Goal: Information Seeking & Learning: Check status

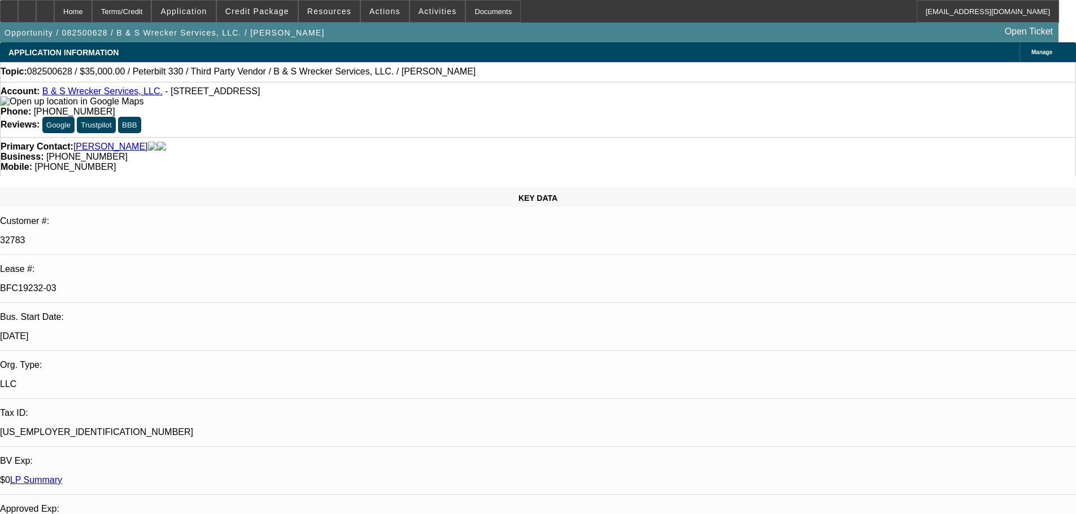
select select "0"
select select "6"
select select "0"
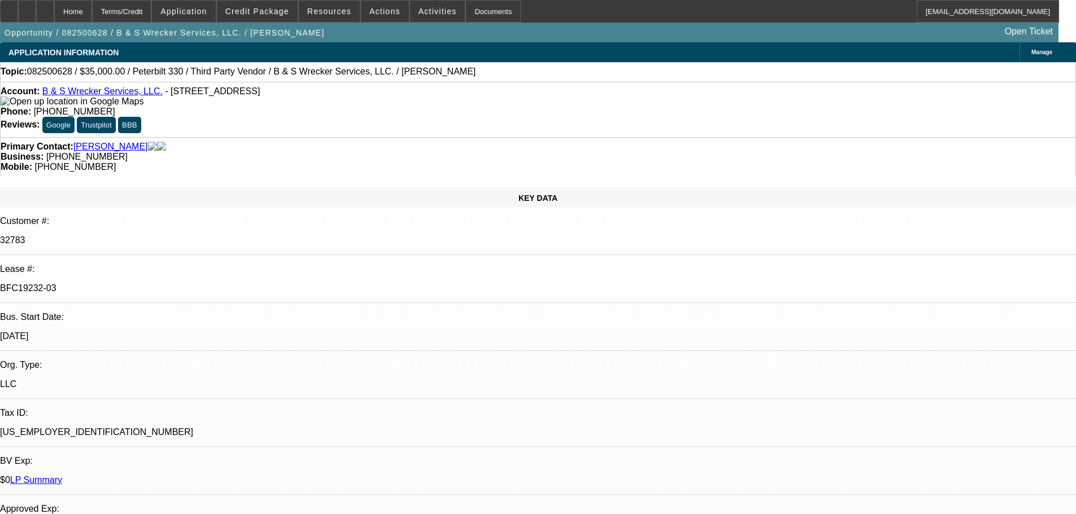
select select "0"
select select "6"
select select "0"
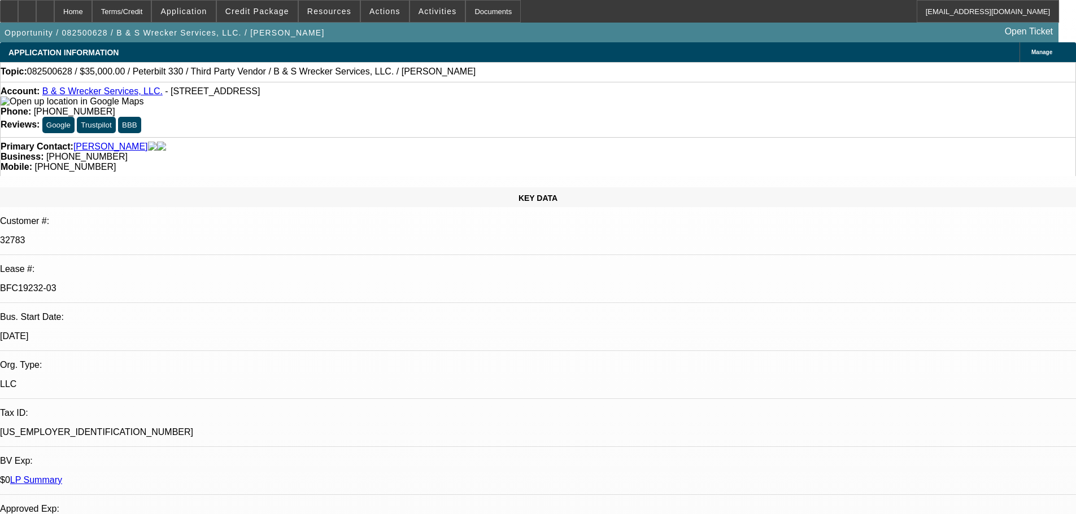
select select "0"
select select "6"
select select "0"
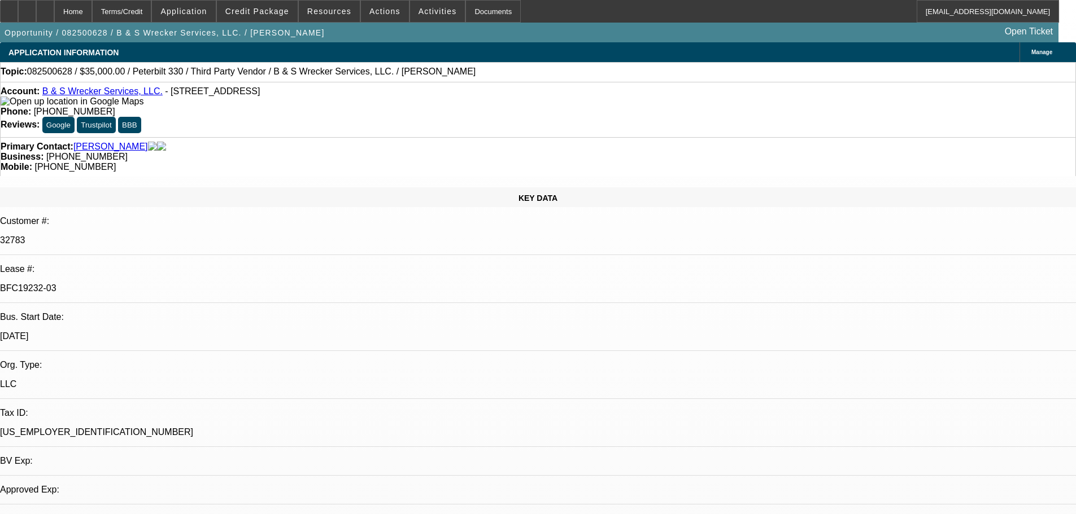
select select "6"
select select "0"
select select "6"
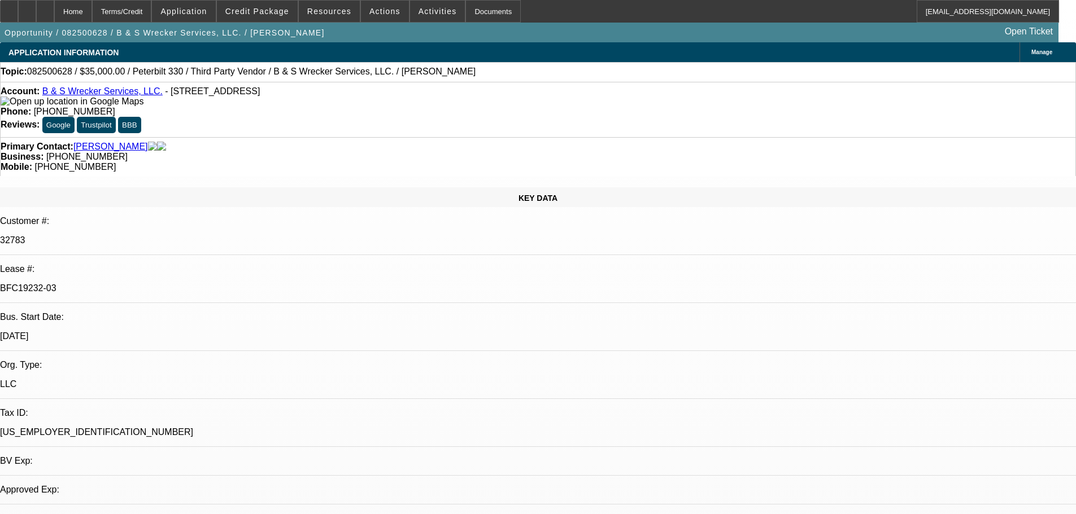
select select "0"
select select "6"
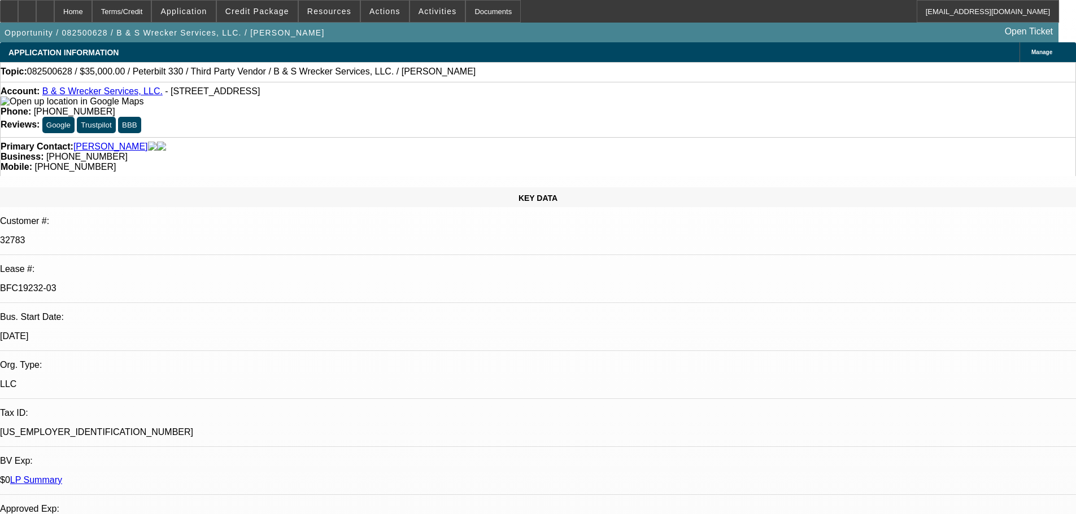
click at [54, 20] on div at bounding box center [45, 11] width 18 height 23
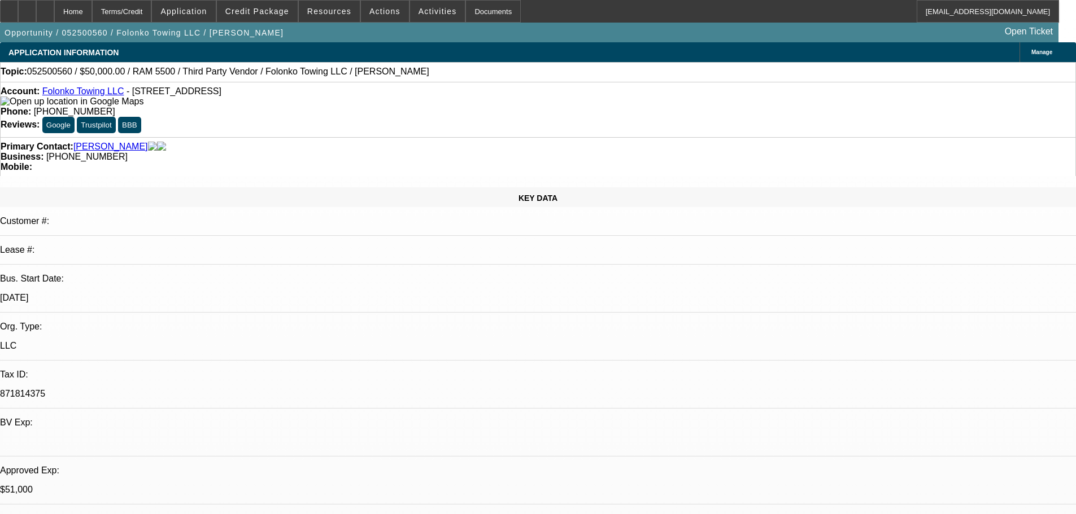
select select "0"
select select "2"
select select "0.1"
select select "4"
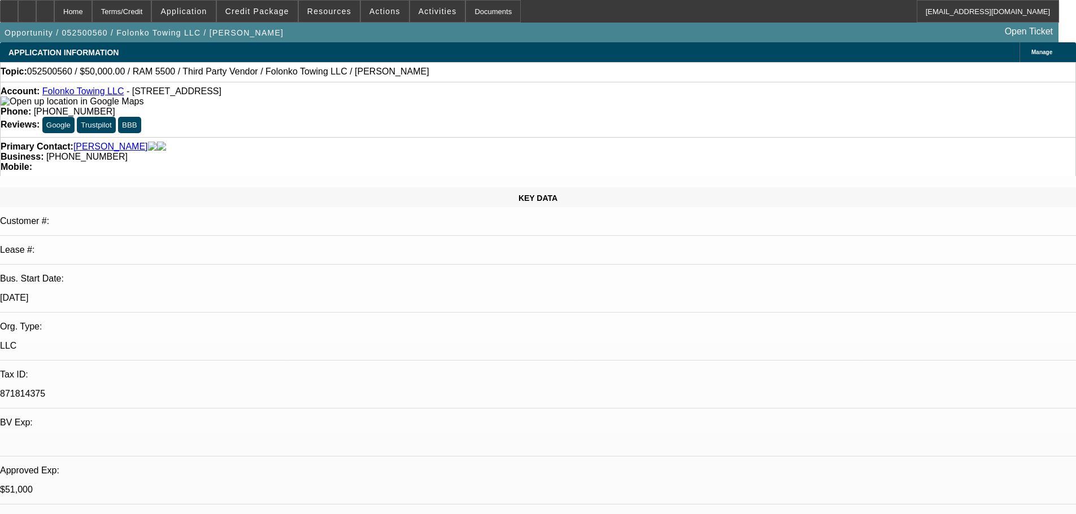
select select "0"
select select "2"
select select "0.1"
select select "4"
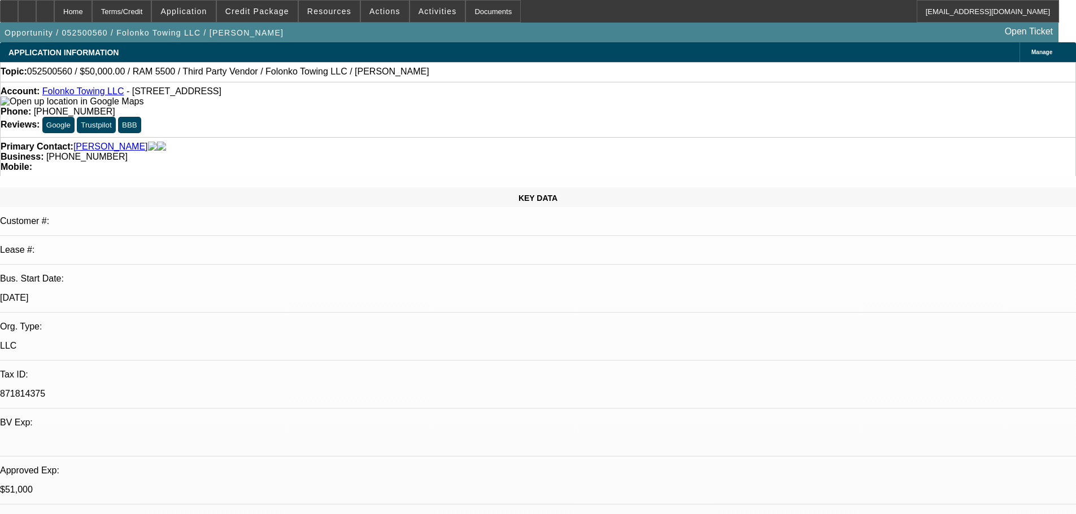
select select "0"
select select "2"
select select "0.1"
select select "4"
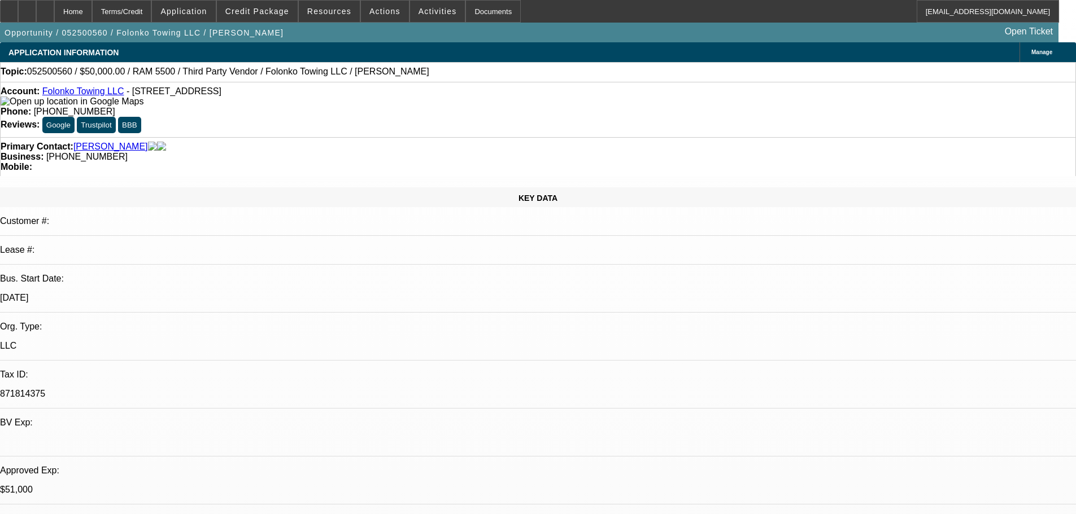
drag, startPoint x: 861, startPoint y: 206, endPoint x: 847, endPoint y: 235, distance: 31.8
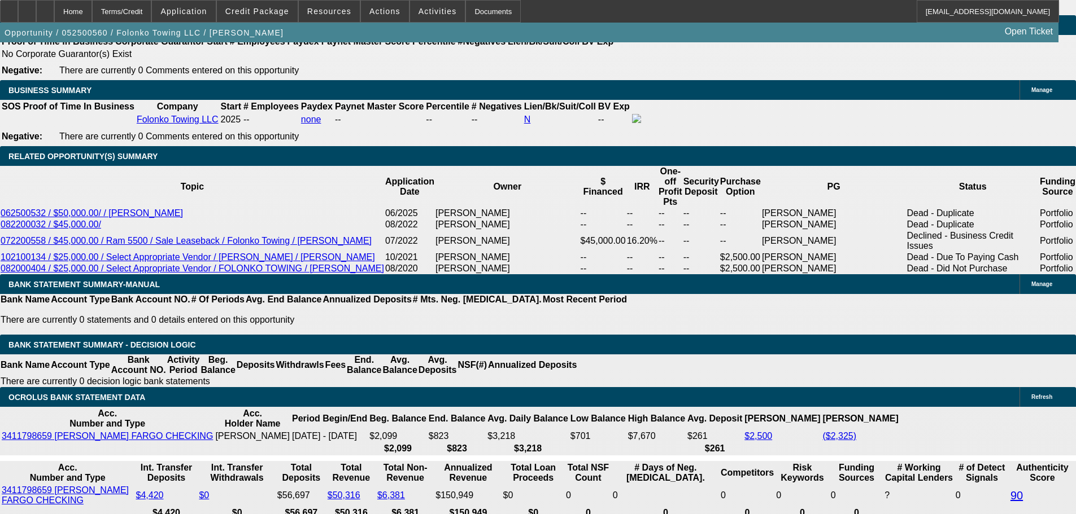
scroll to position [1751, 0]
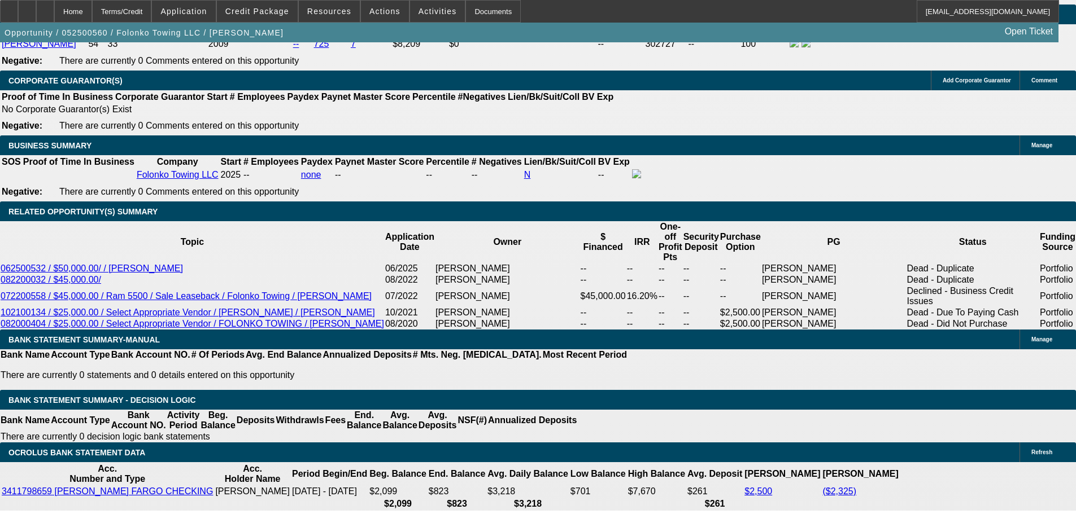
type textarea "lowered to $54,500. getting money today. $14k all in including taxes so roughly…"
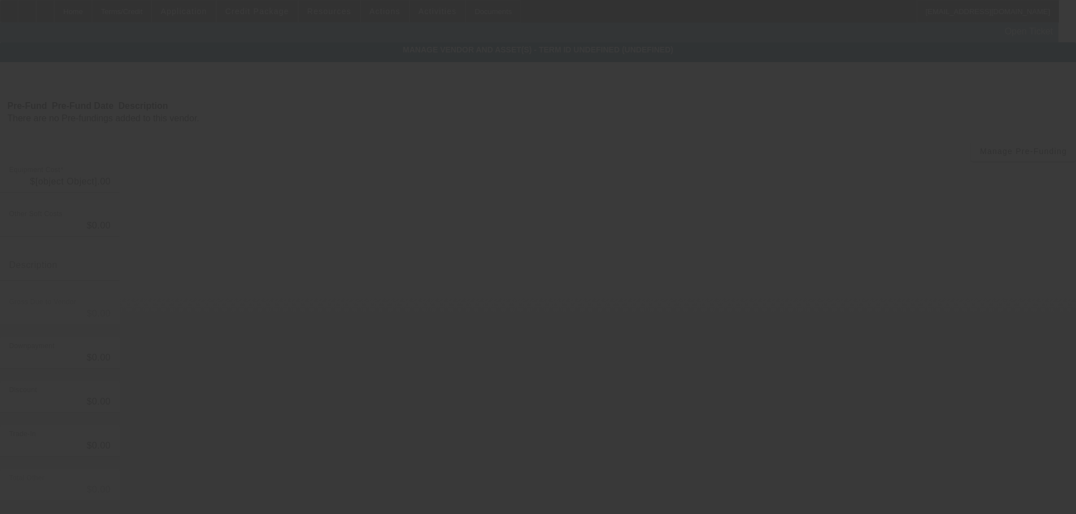
type input "$58,000.00"
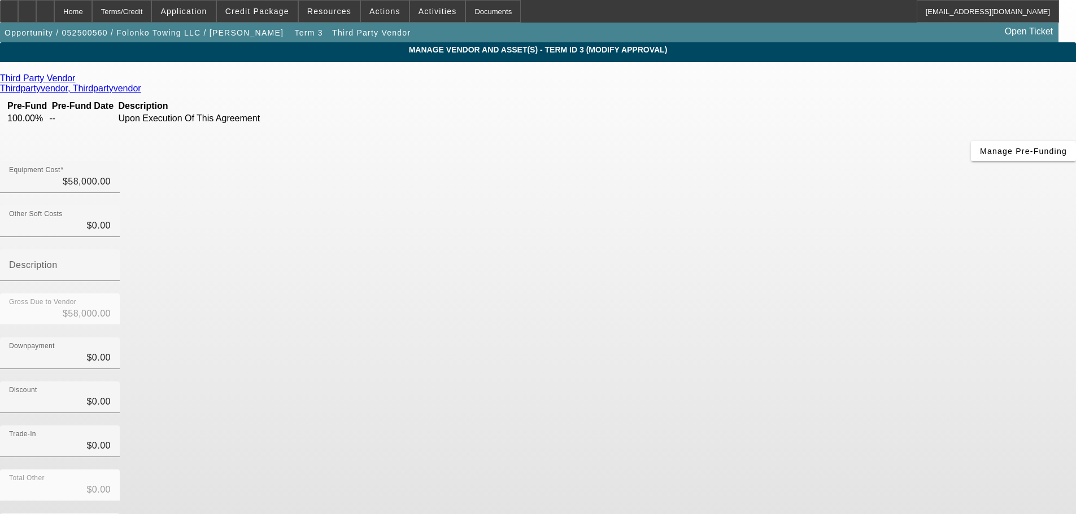
click at [120, 193] on div at bounding box center [60, 199] width 120 height 12
click at [111, 175] on input "58000" at bounding box center [60, 182] width 102 height 14
type input "5"
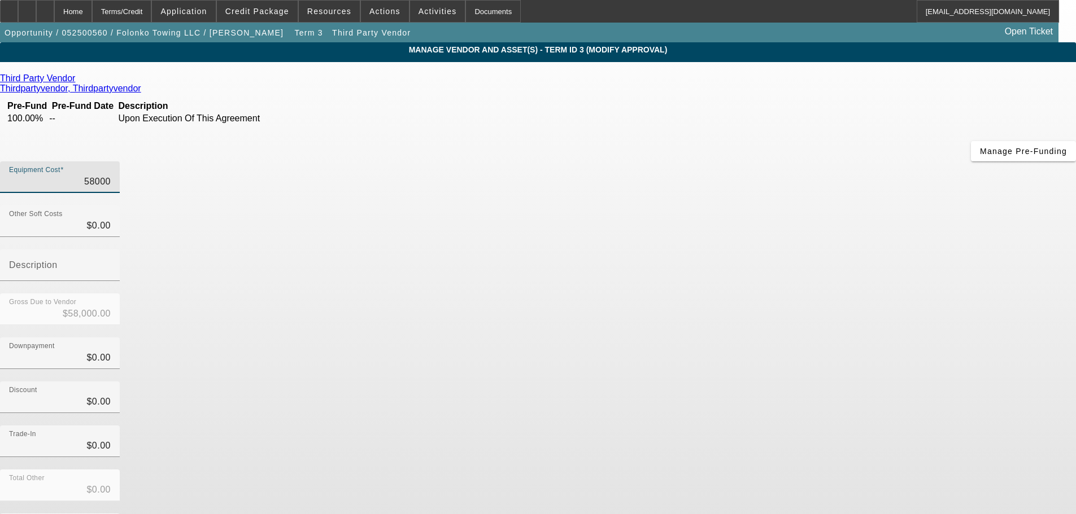
type input "$5.00"
type input "54"
type input "$54.00"
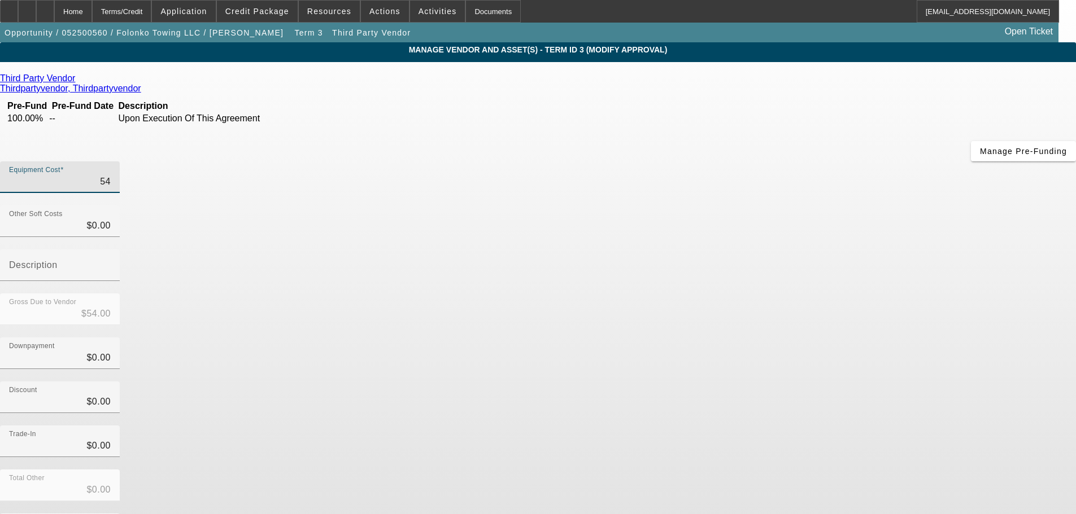
type input "545"
type input "$545.00"
type input "5450"
type input "$5,450.00"
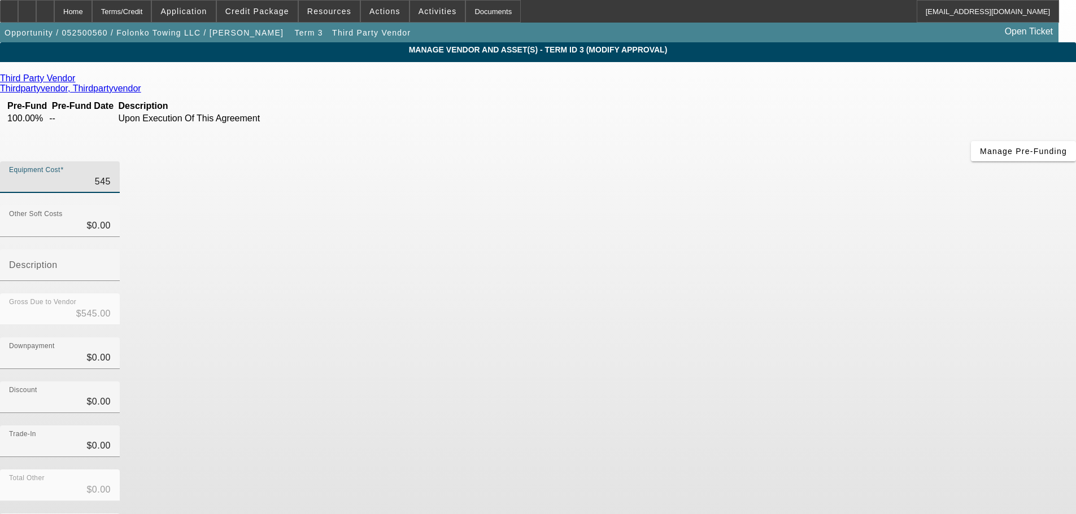
type input "$5,450.00"
type input "54500"
type input "$54,500.00"
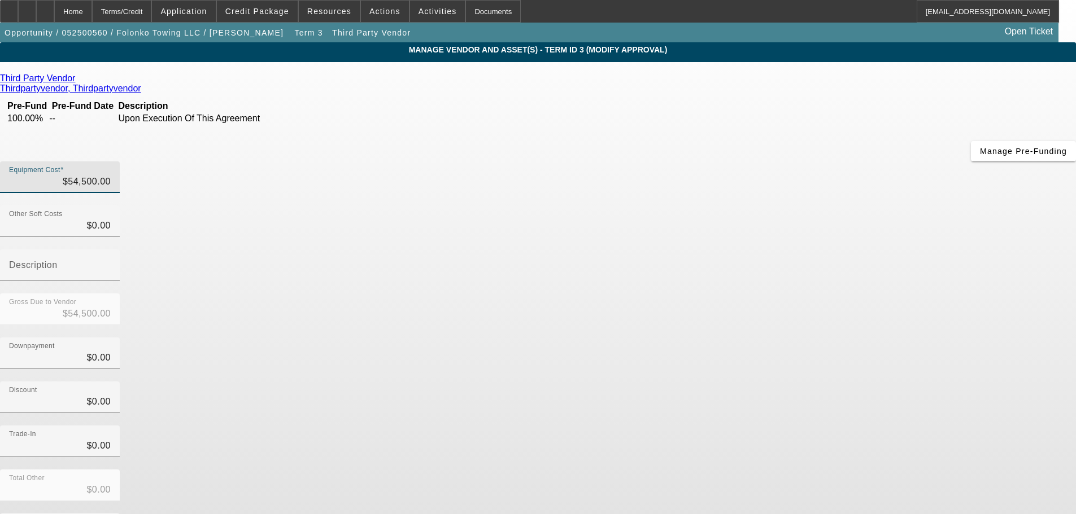
click at [734, 294] on div "Gross Due to Vendor $54,500.00" at bounding box center [538, 316] width 1076 height 44
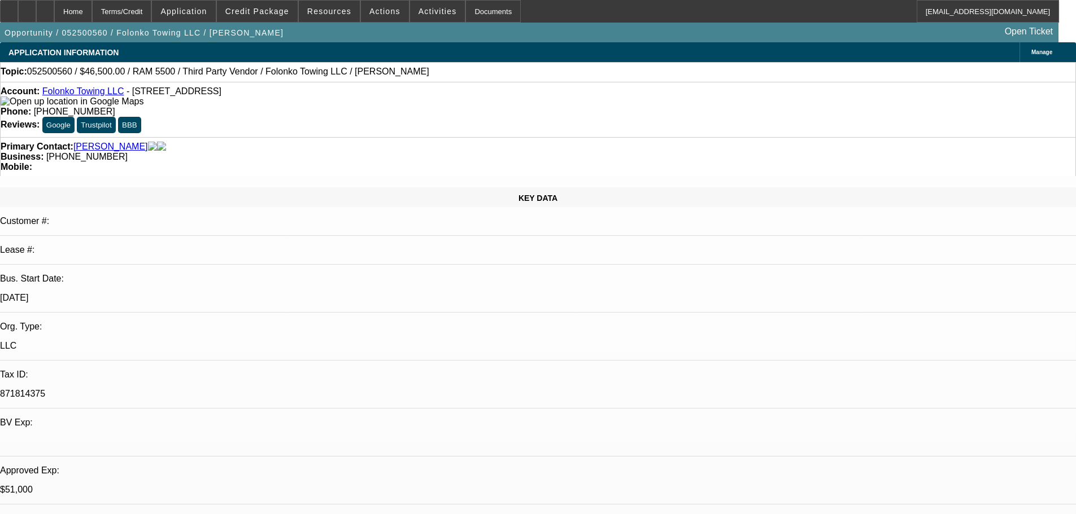
select select "0"
select select "2"
select select "0.1"
select select "4"
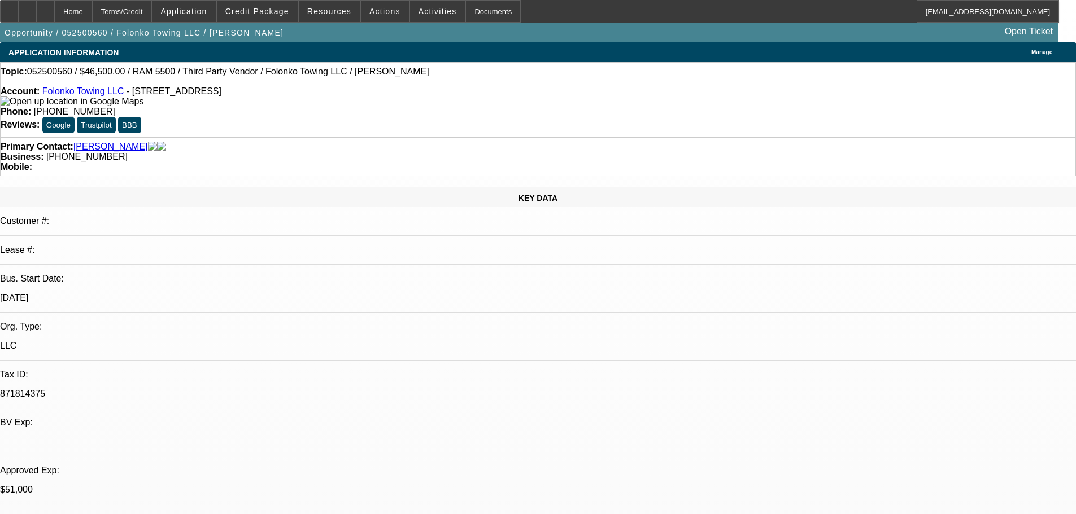
select select "0"
select select "2"
select select "0.1"
select select "4"
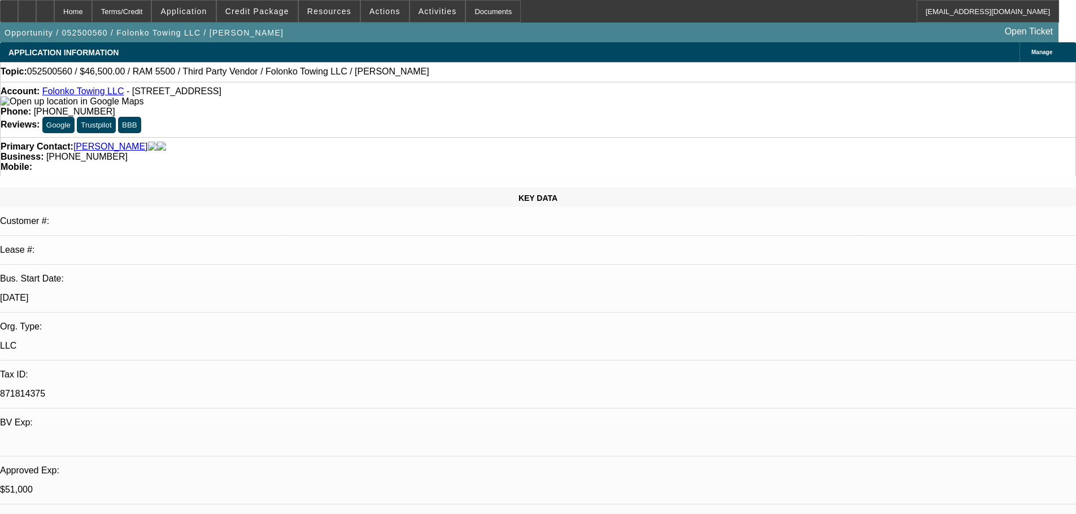
select select "0"
select select "2"
select select "0.1"
select select "4"
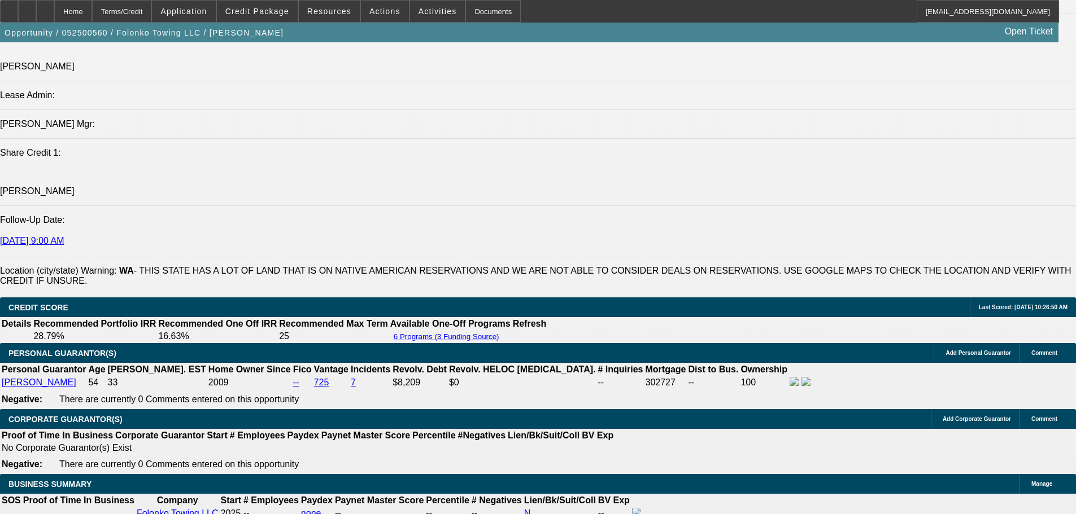
scroll to position [1751, 0]
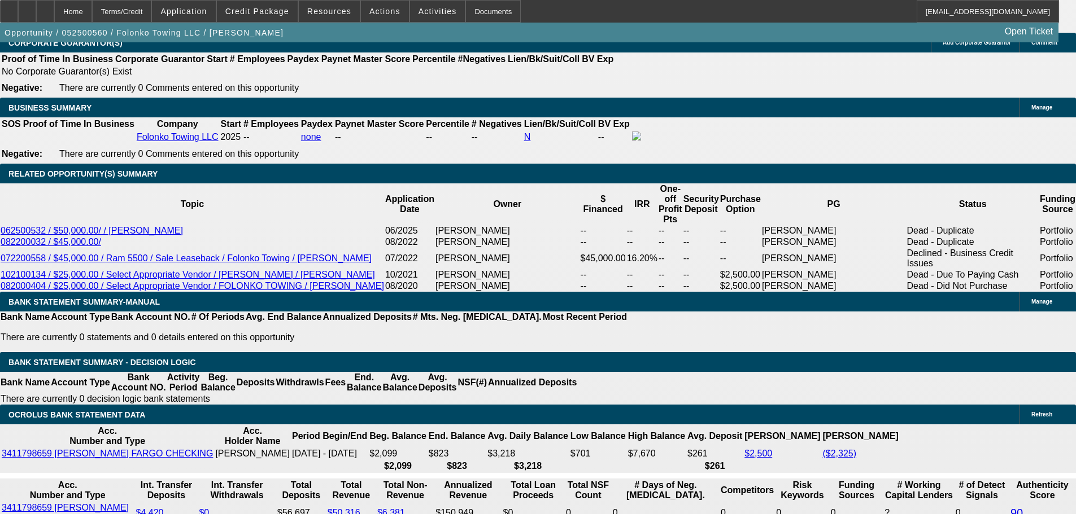
type input "$7,000.00"
type input "UNKNOWN"
type input "$4,427.00"
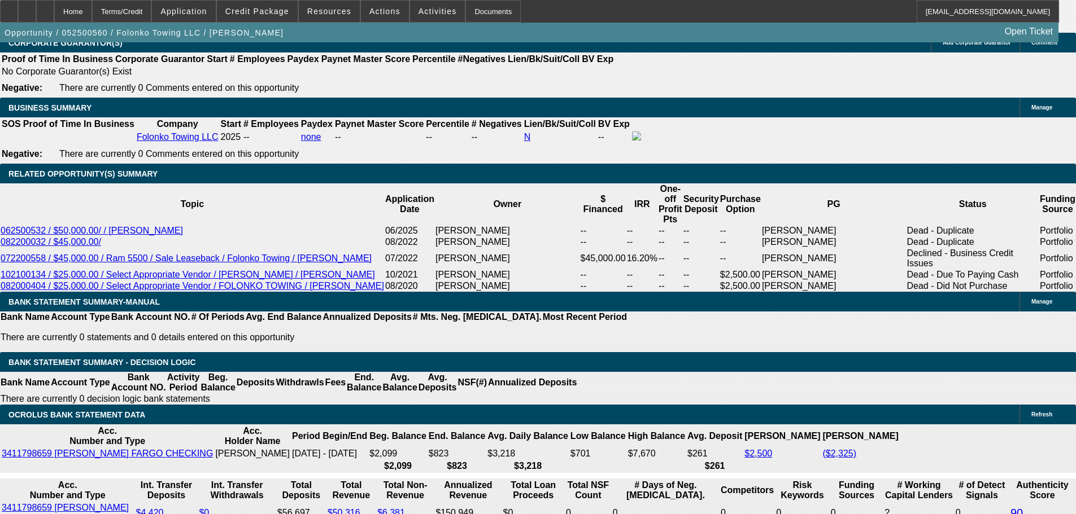
type input "22"
type input "$44.00"
type input "221"
type input "2214"
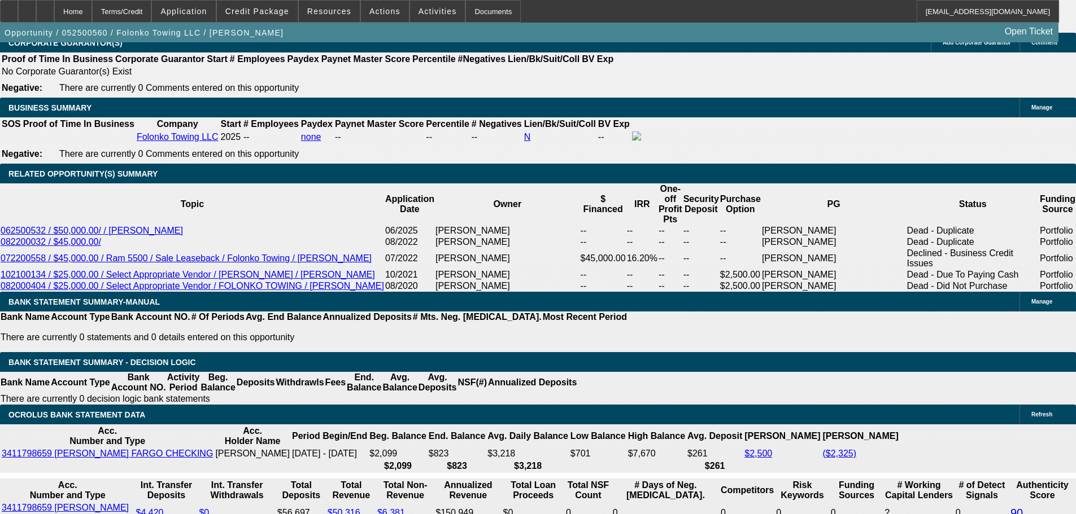
type input "$4,428.00"
type input "17.7"
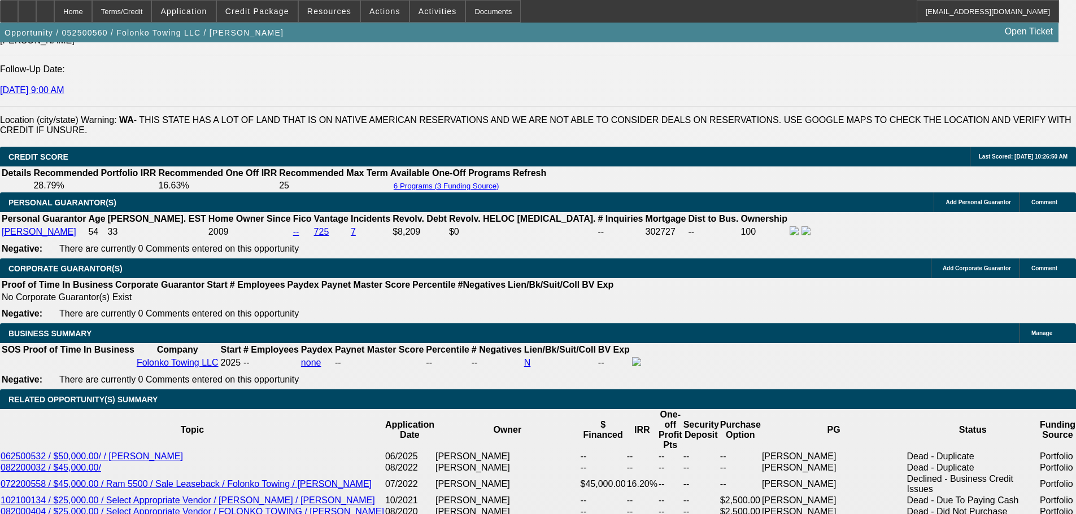
type input "$2,214.00"
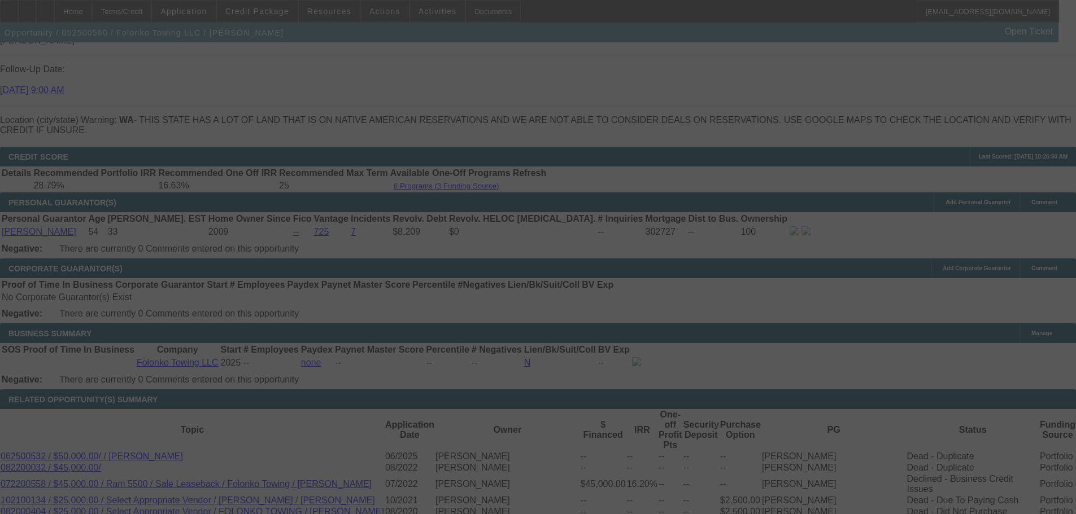
select select "0"
select select "2"
select select "0.1"
select select "4"
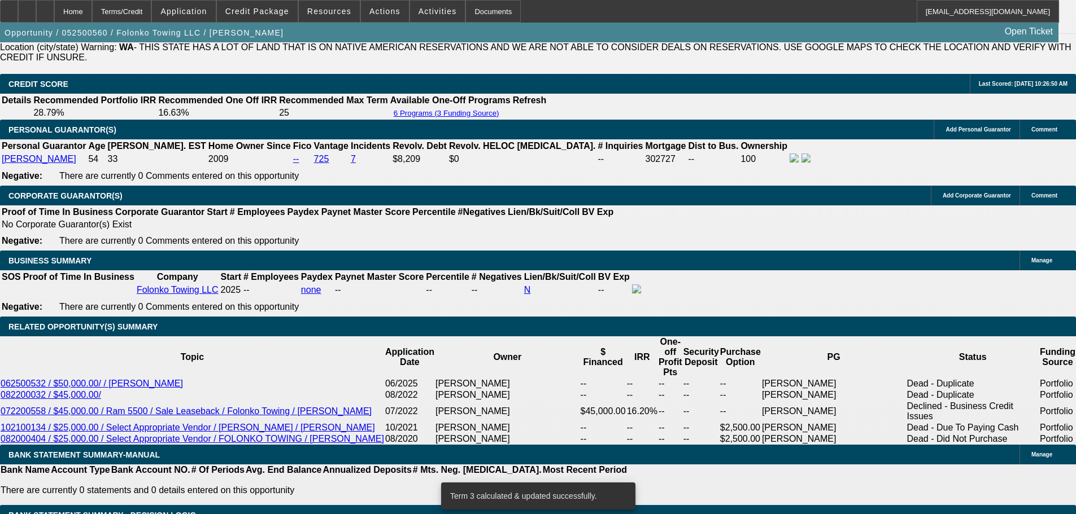
scroll to position [1845, 0]
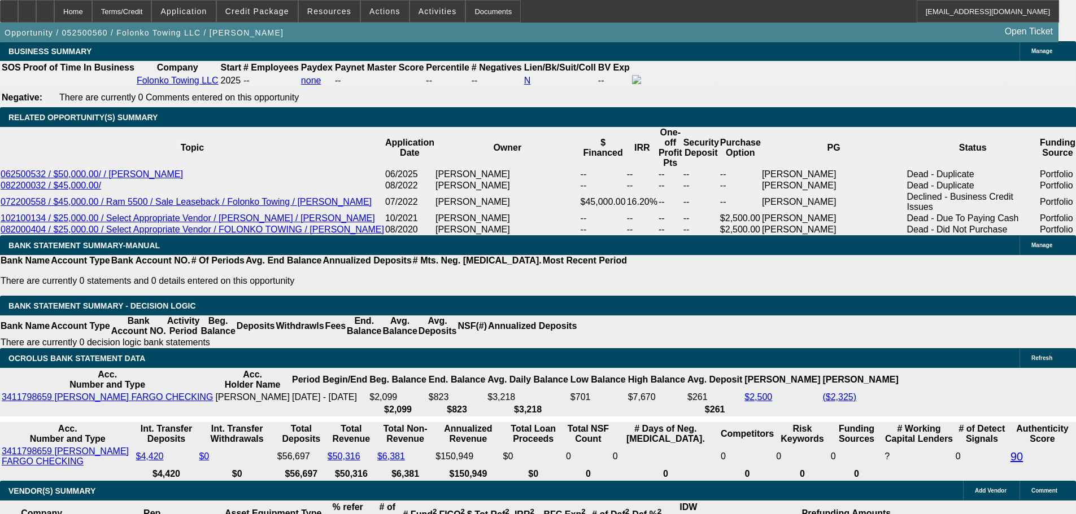
type input "$2,214.00"
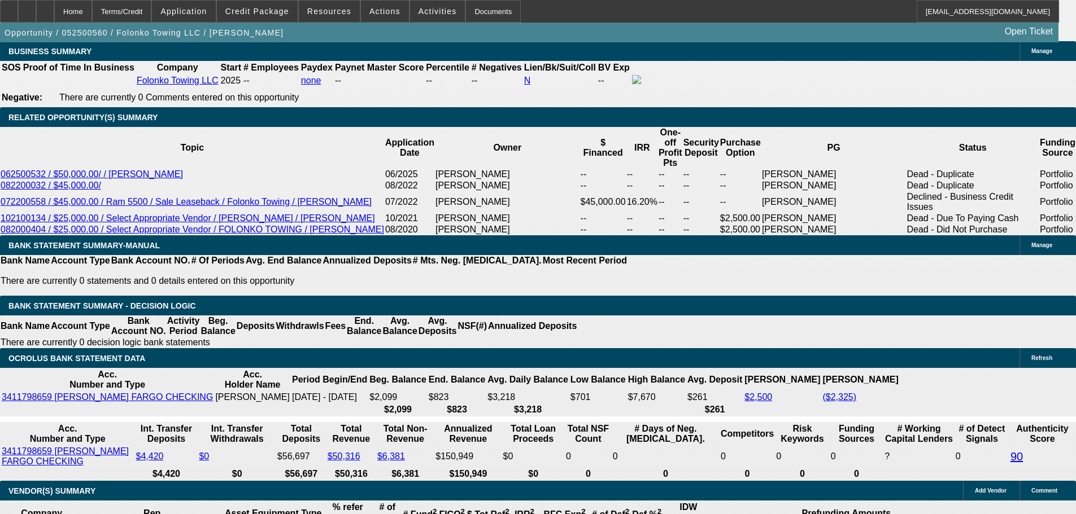
type input "1"
type input "UNKNOWN"
type input "17"
type input "$1,847.55"
type input "$3,695.10"
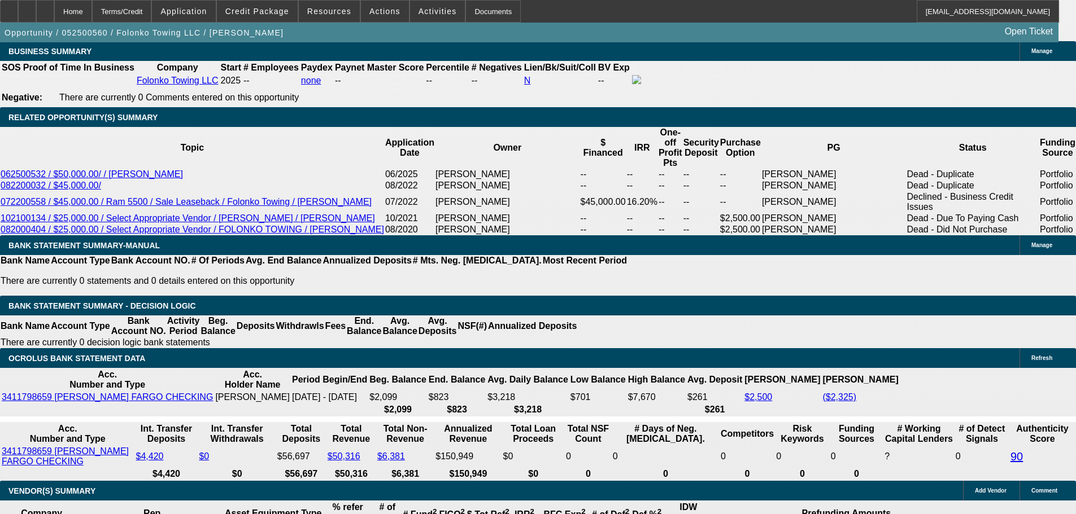
type input "$2,196.76"
type input "$4,393.52"
type input "17.7"
type input "$2,212.85"
type input "$4,425.70"
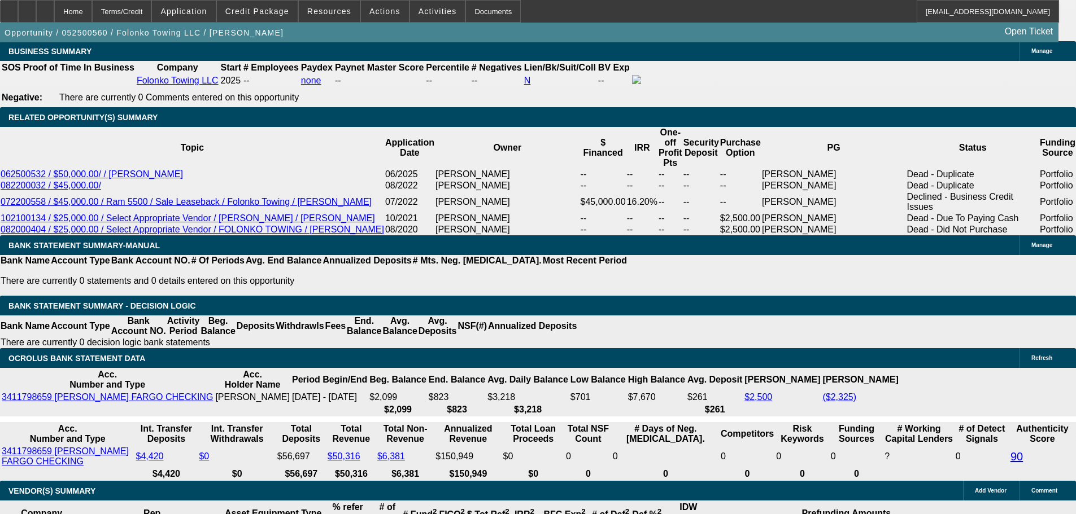
type input "17.7"
type input "2212"
type input "$4,424.00"
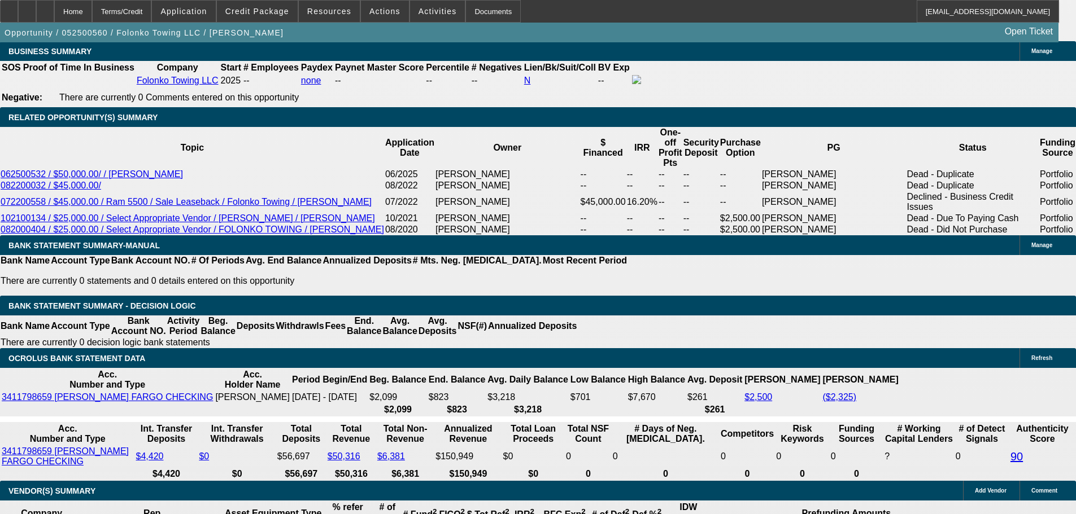
type input "17.7"
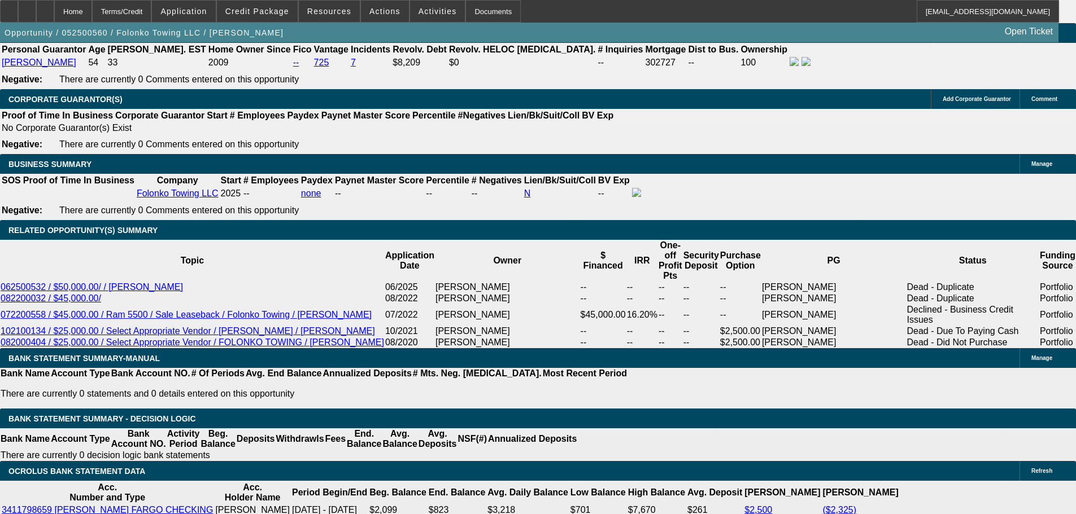
scroll to position [1619, 0]
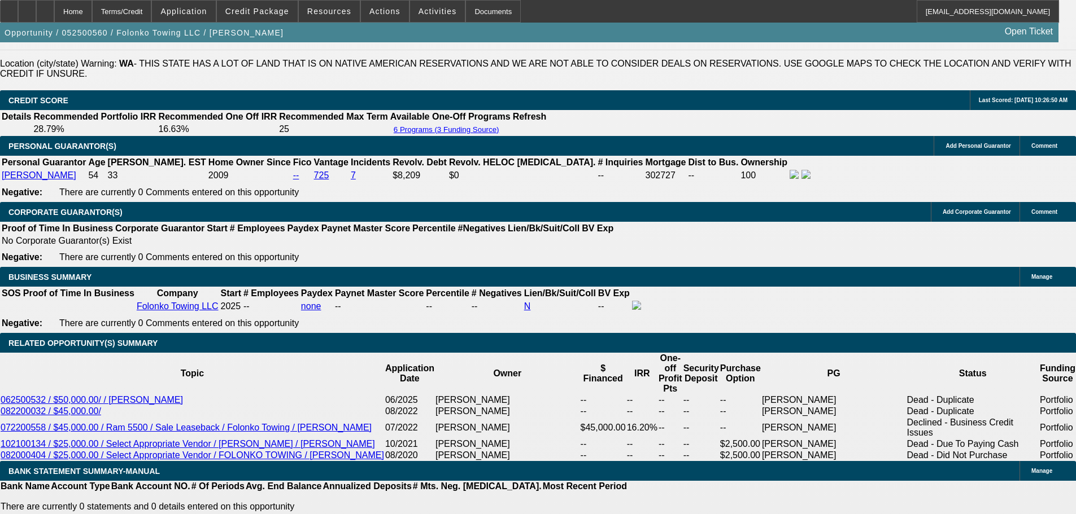
type input "$2,212.00"
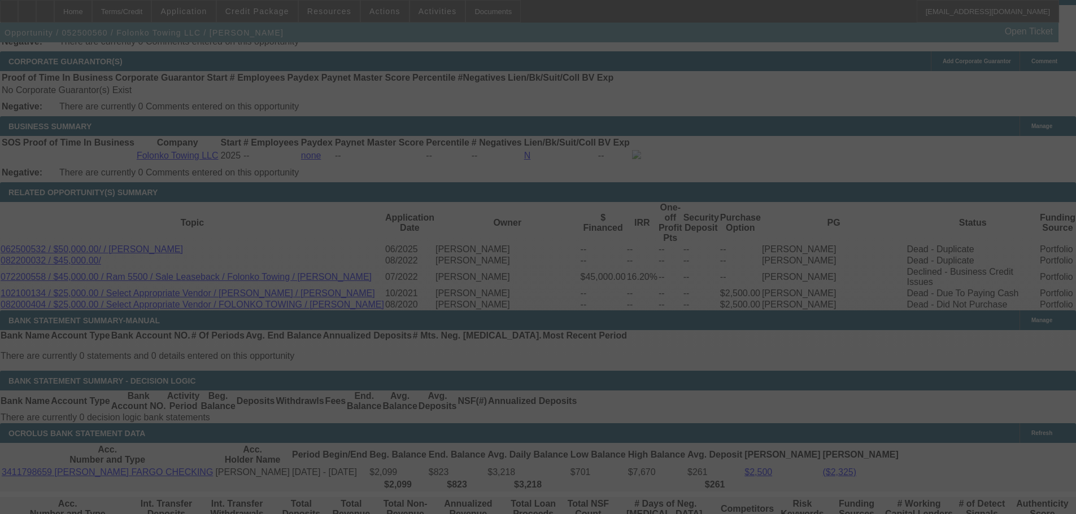
scroll to position [1845, 0]
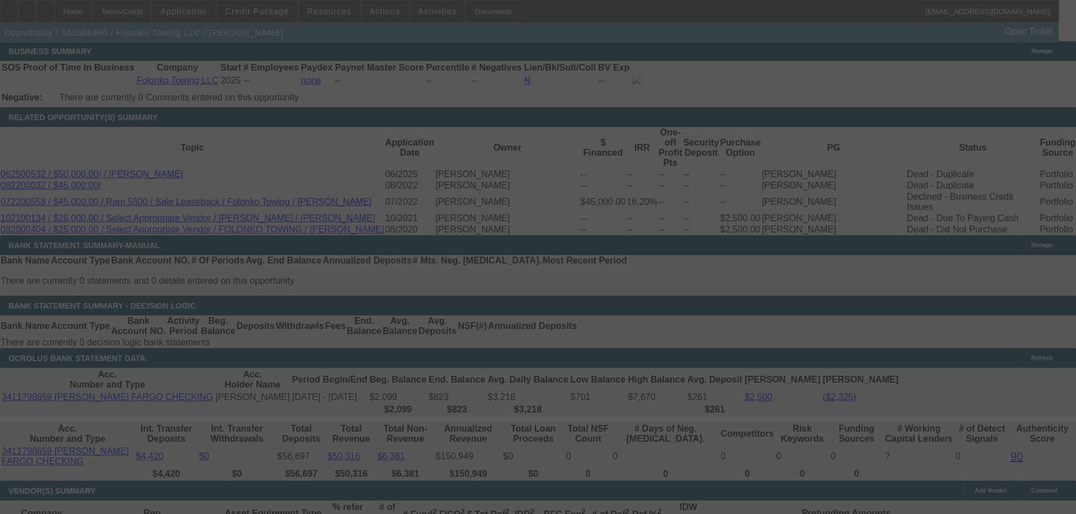
select select "0"
select select "2"
select select "0.1"
select select "4"
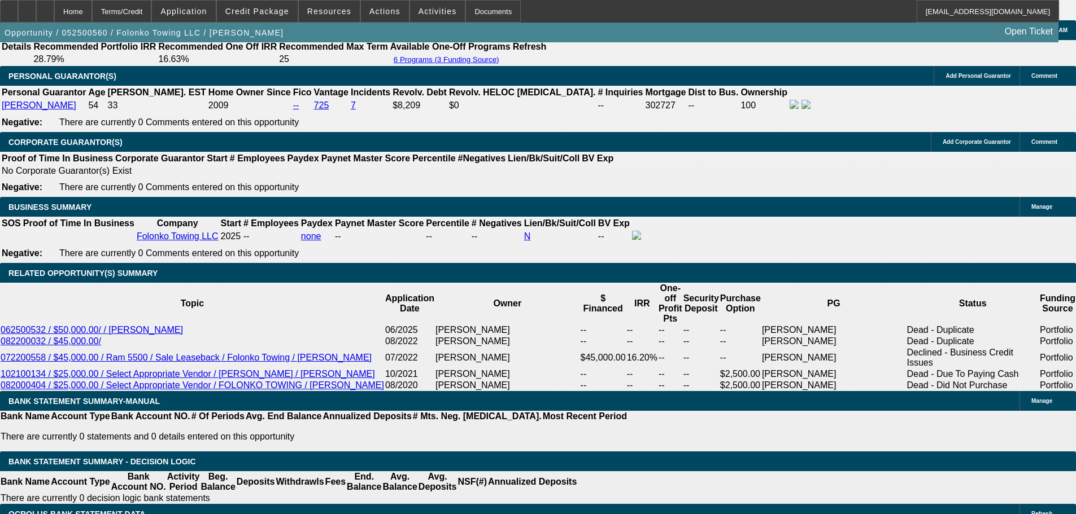
scroll to position [1675, 0]
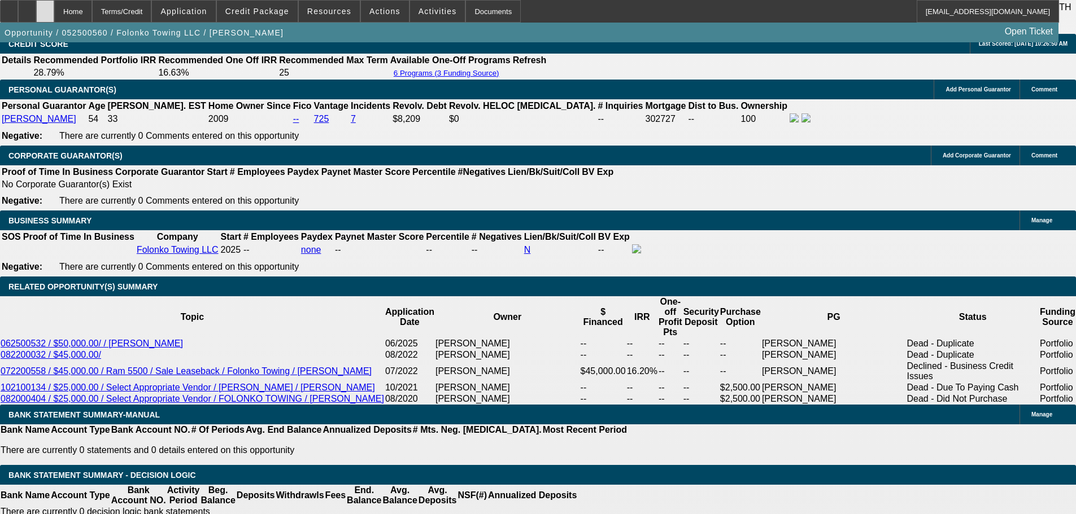
click at [54, 3] on div at bounding box center [45, 11] width 18 height 23
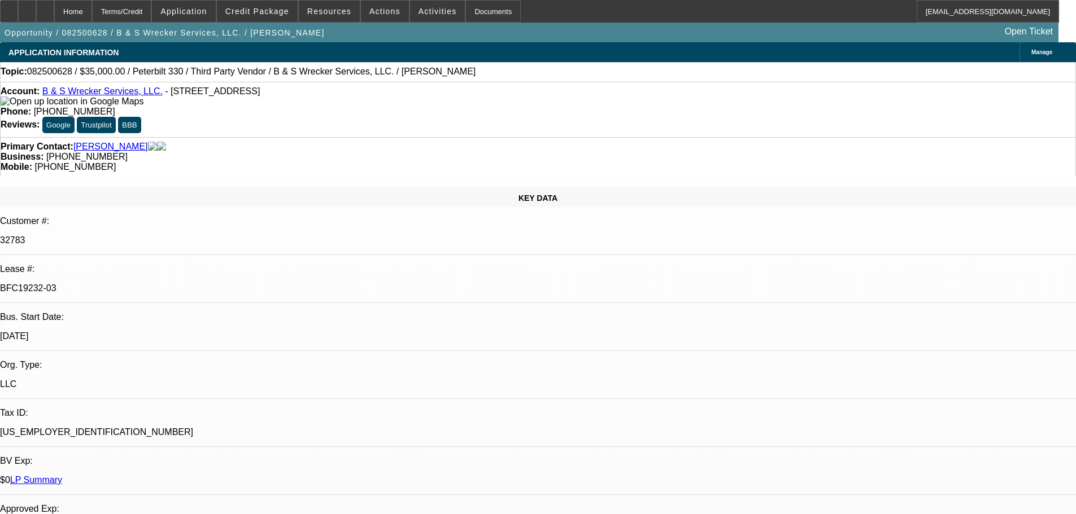
select select "0"
select select "6"
select select "0"
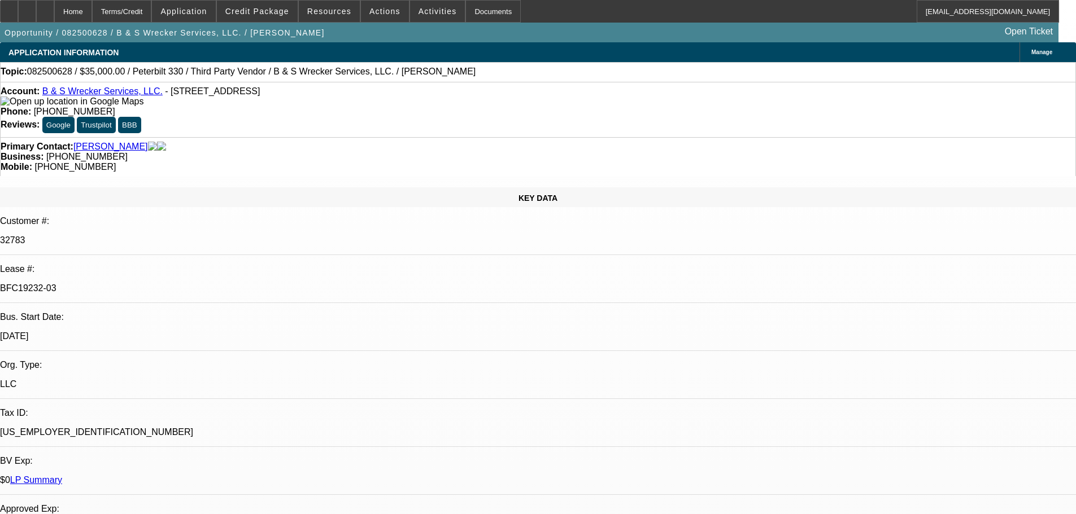
select select "0"
select select "6"
select select "0"
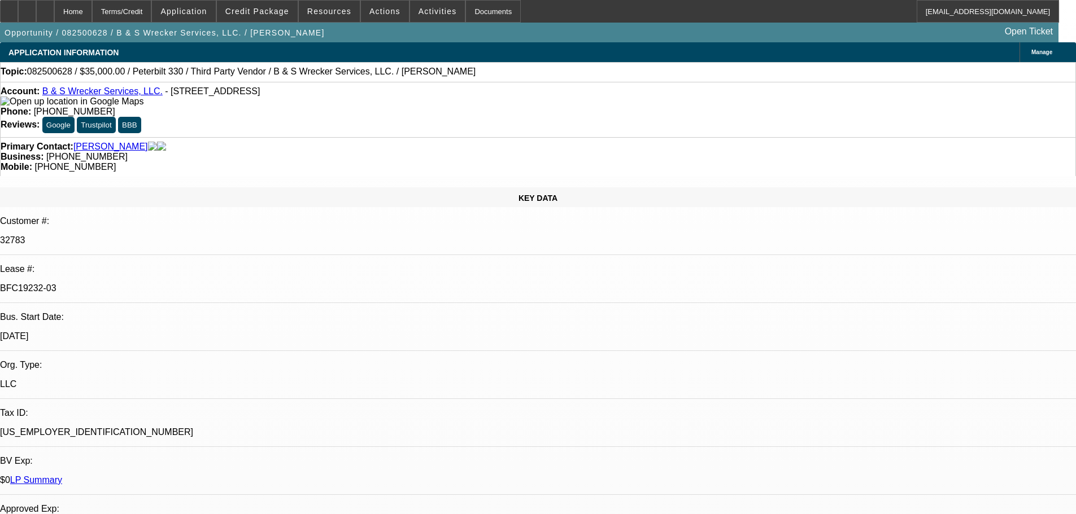
select select "0"
select select "6"
click at [54, 20] on div at bounding box center [45, 11] width 18 height 23
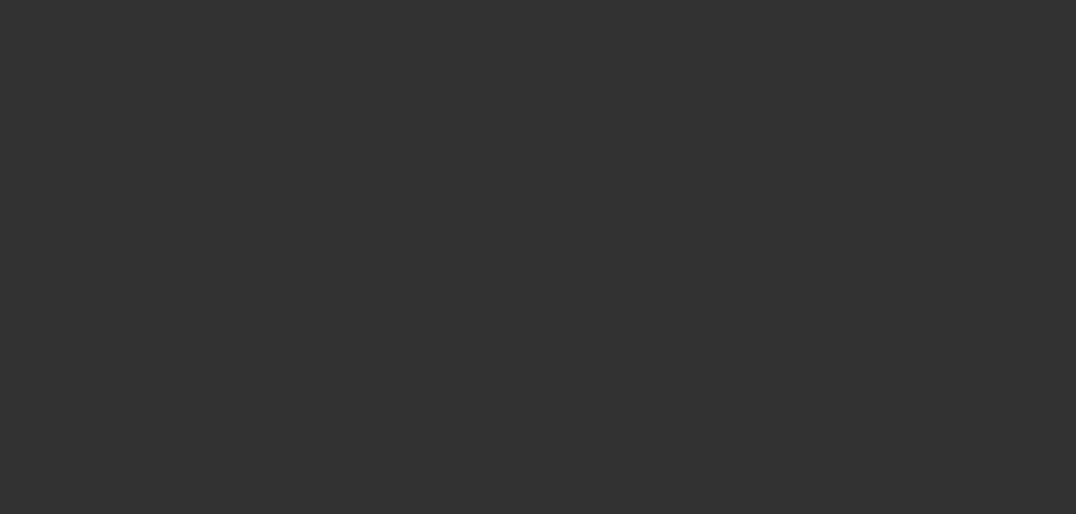
scroll to position [1344, 0]
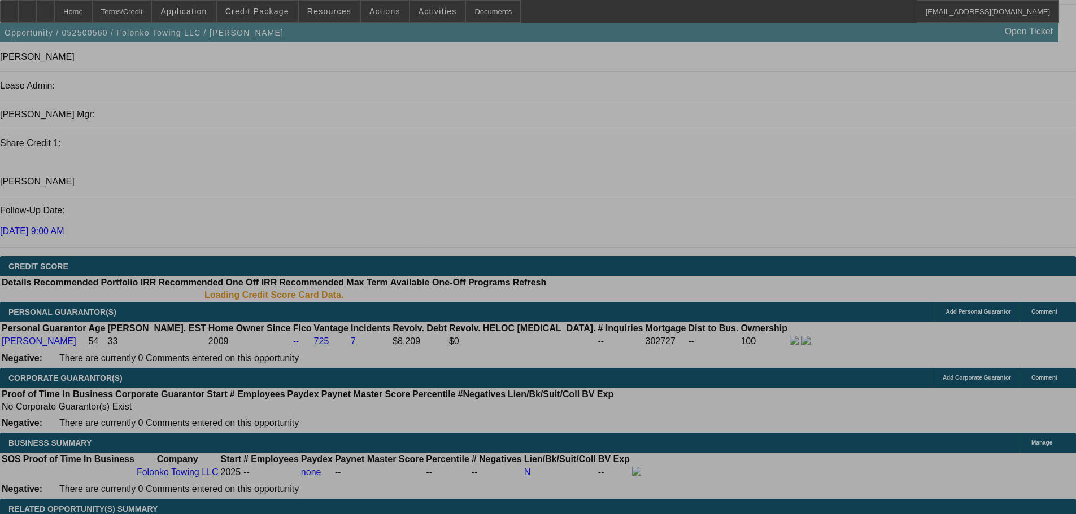
select select "0"
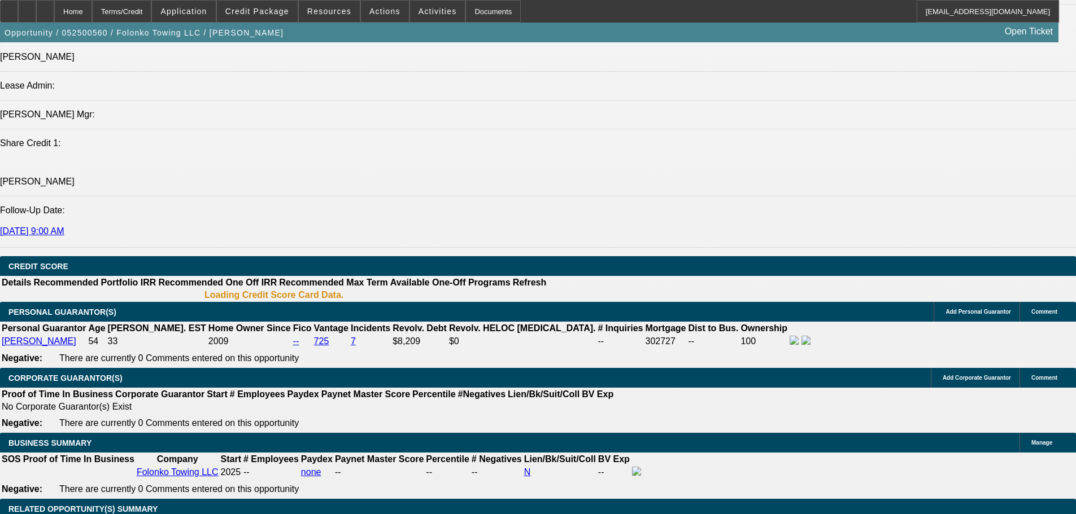
select select "2"
select select "0.1"
select select "4"
select select "0"
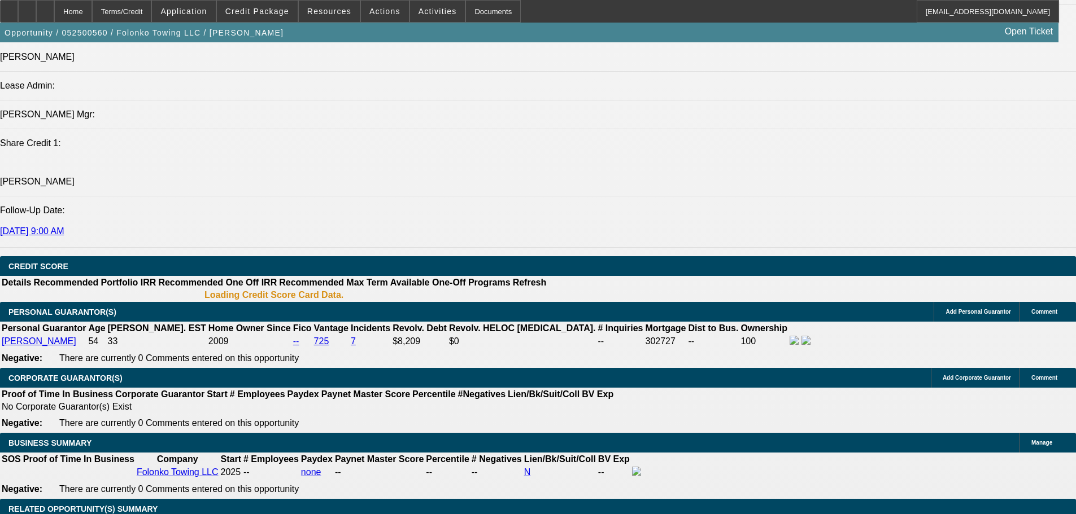
select select "2"
select select "0.1"
select select "4"
select select "0"
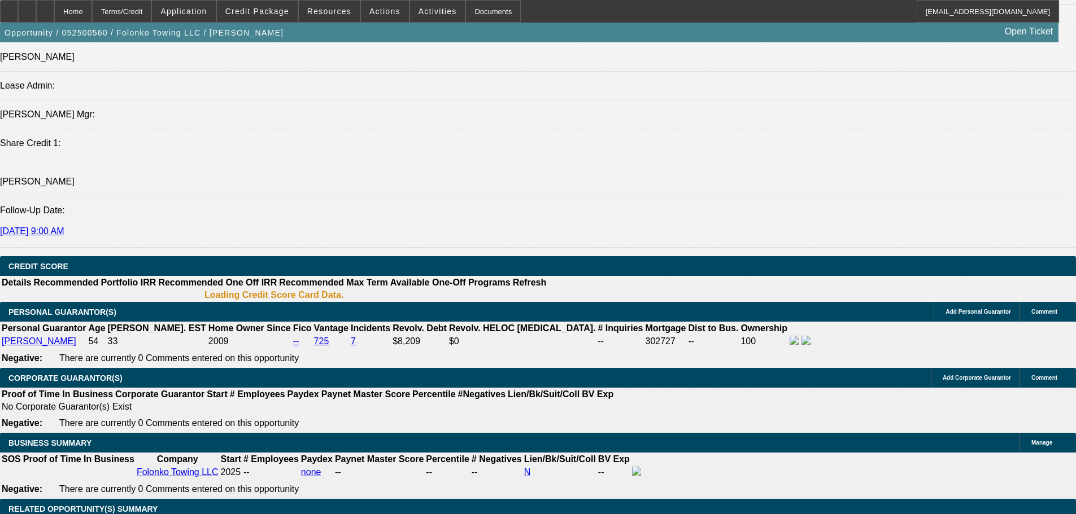
select select "0"
select select "2"
select select "0.1"
select select "4"
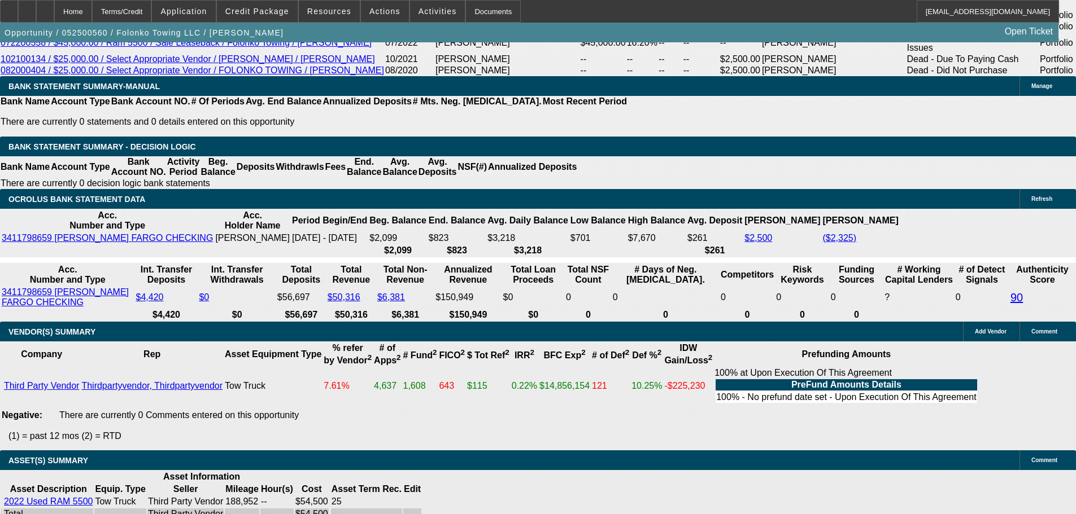
scroll to position [1722, 0]
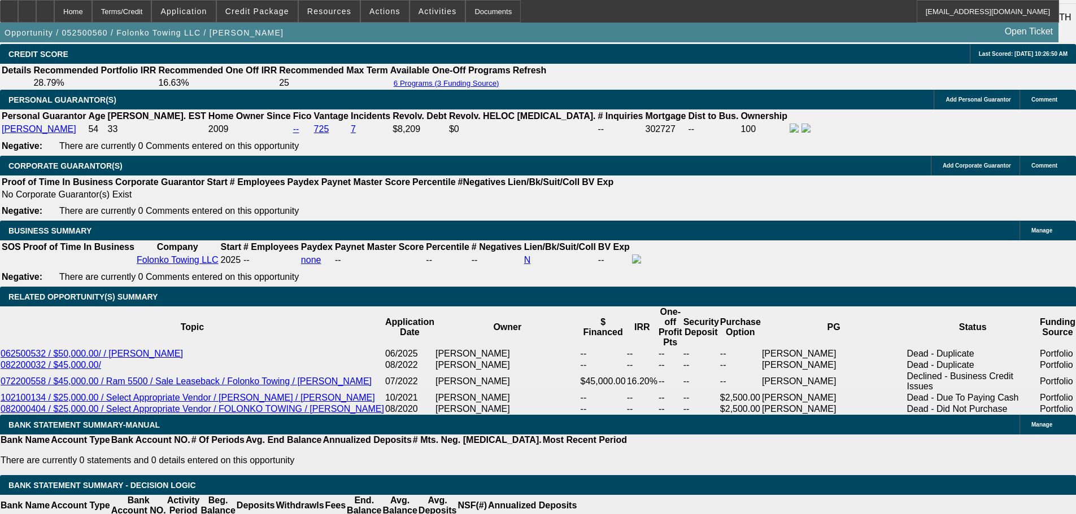
scroll to position [56, 0]
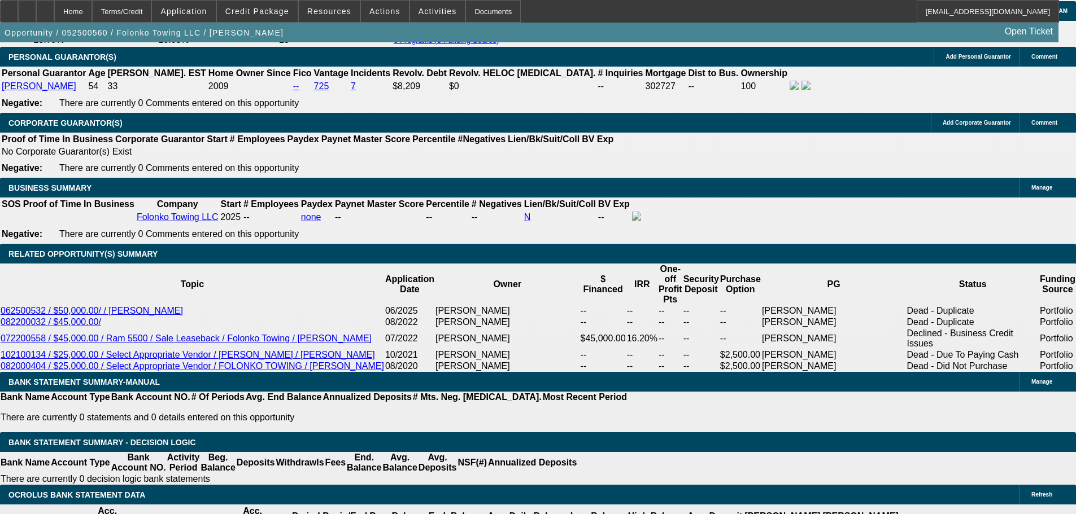
scroll to position [1609, 0]
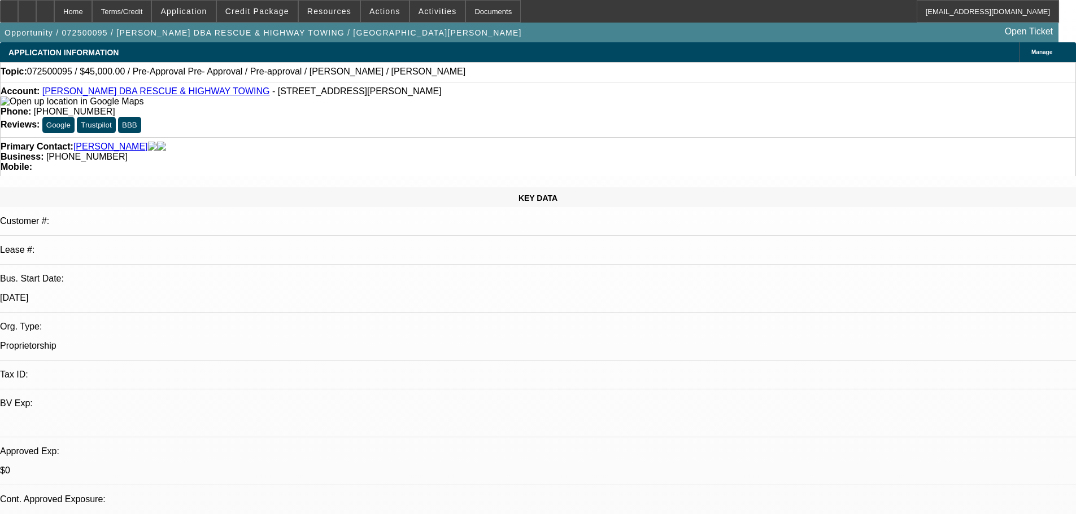
select select "0.1"
select select "2"
select select "0.1"
select select "4"
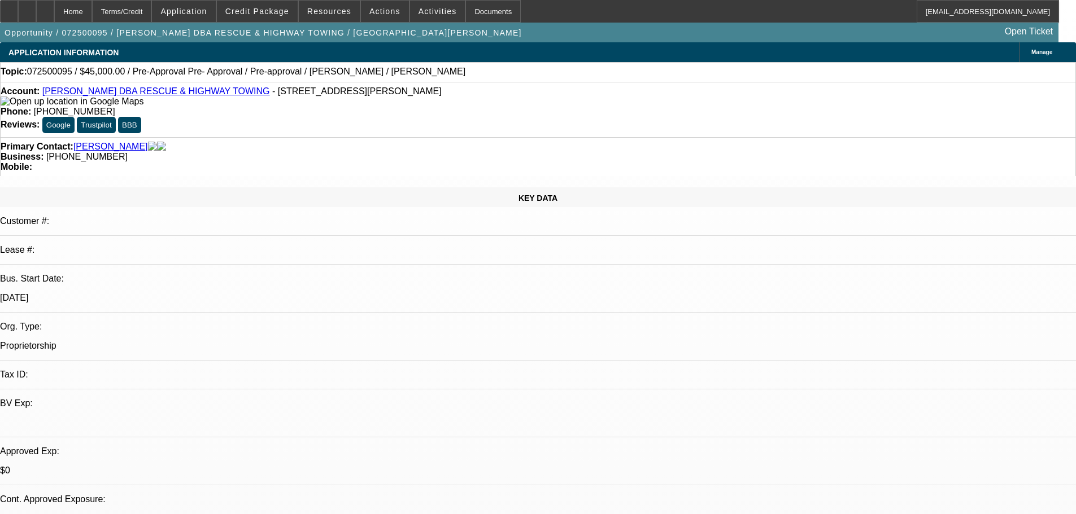
select select "0.1"
select select "2"
select select "0.1"
select select "4"
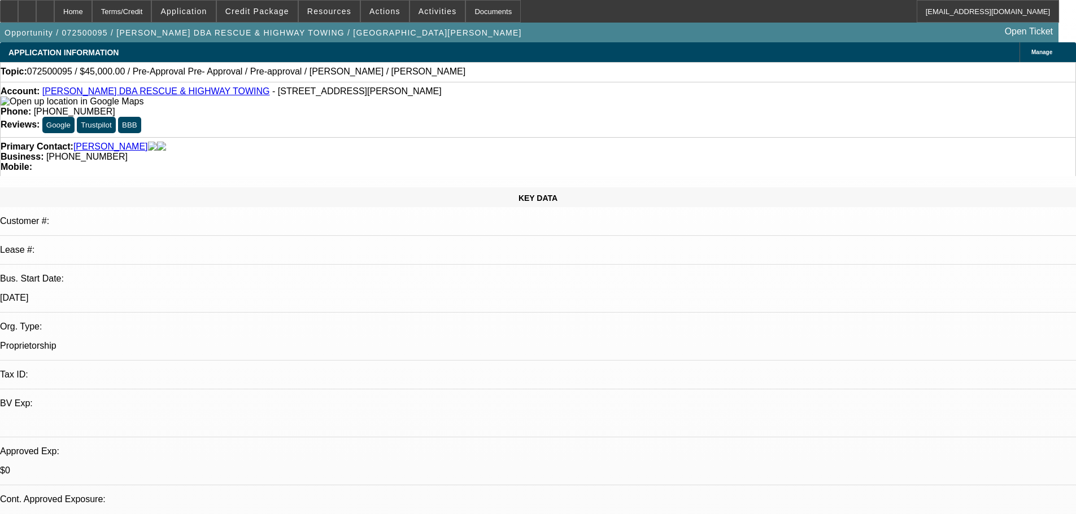
select select "0.1"
select select "2"
select select "0.1"
select select "4"
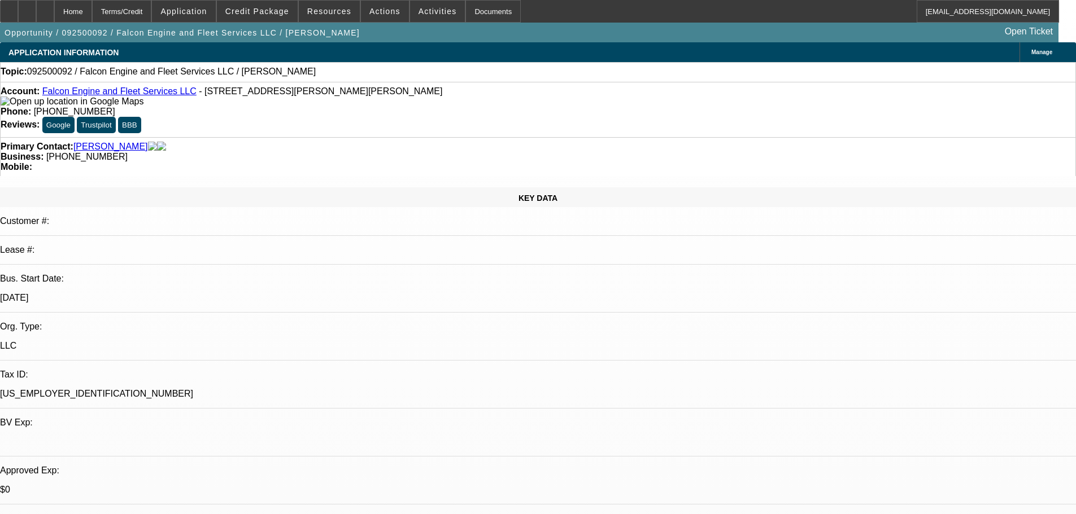
select select "0"
select select "2"
select select "0.1"
select select "4"
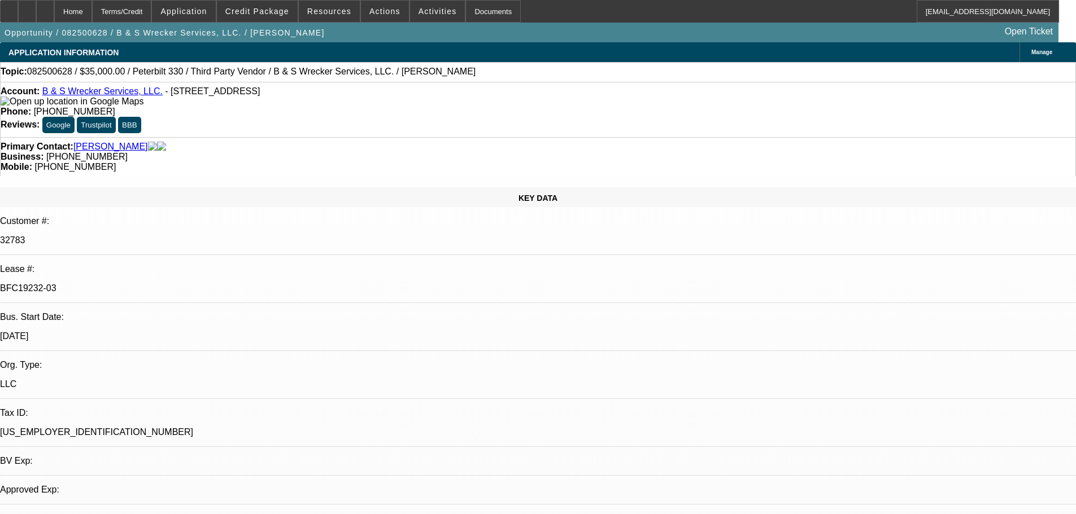
select select "0"
select select "6"
select select "0"
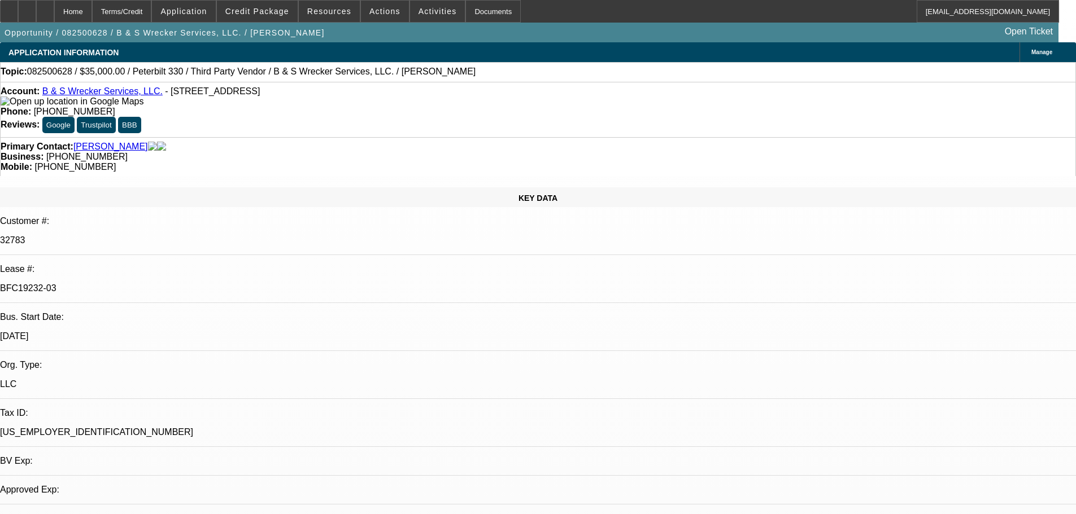
select select "0"
select select "6"
select select "0"
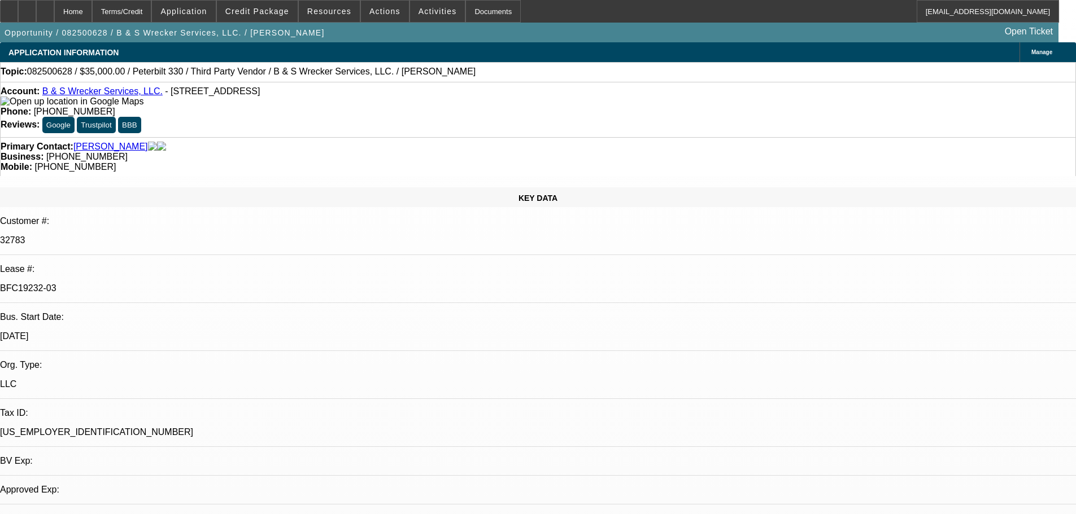
select select "0"
select select "6"
click at [54, 12] on div at bounding box center [45, 11] width 18 height 23
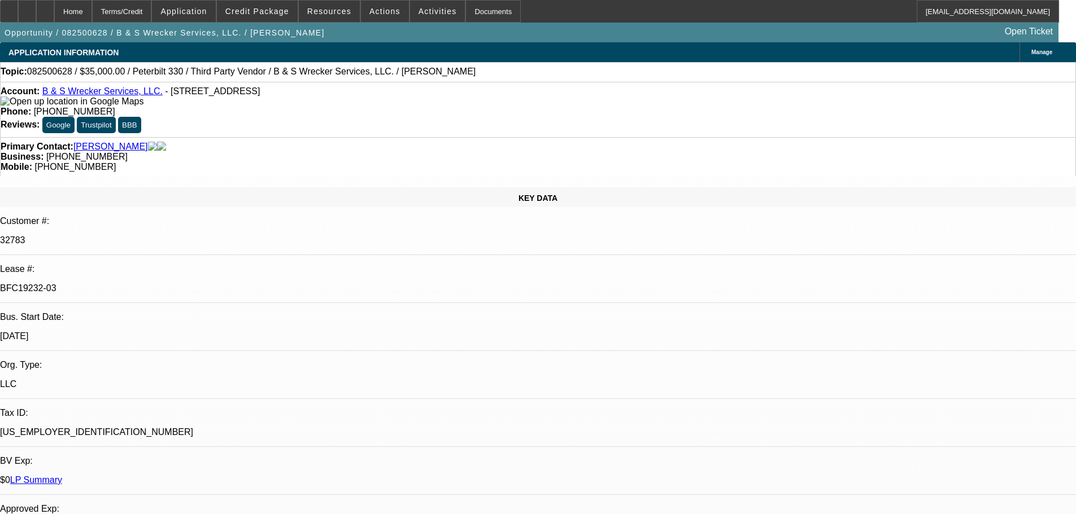
select select "0"
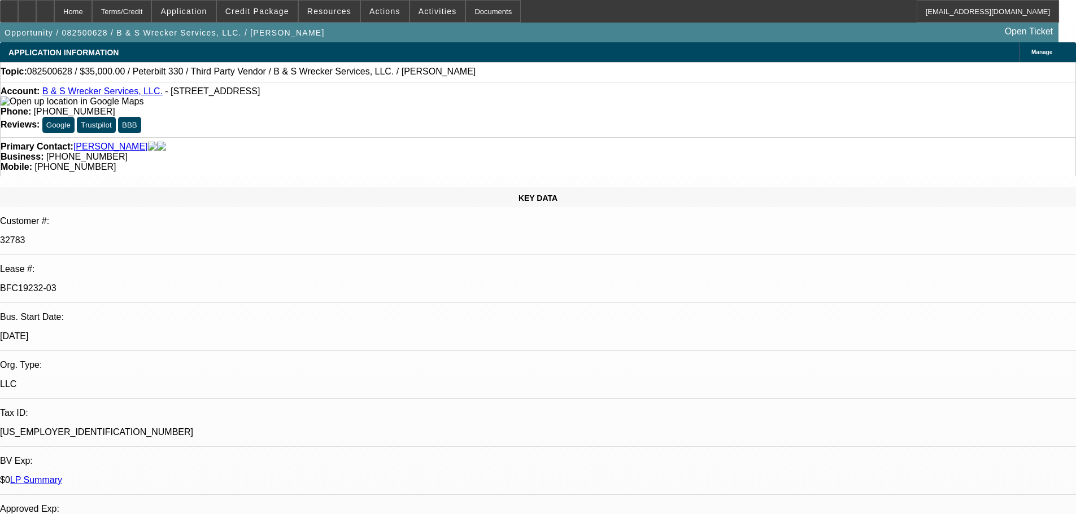
select select "0"
select select "1"
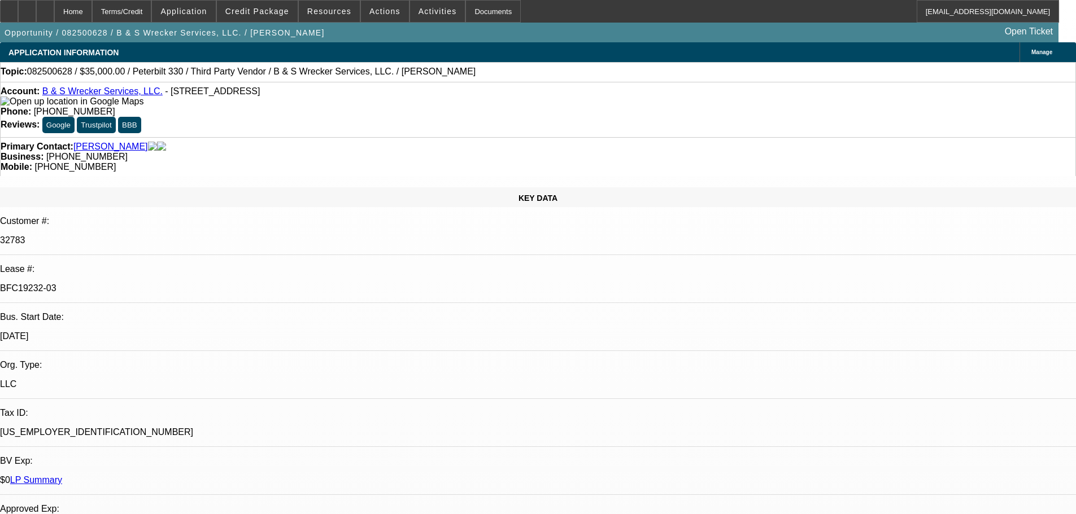
select select "1"
select select "6"
select select "1"
select select "6"
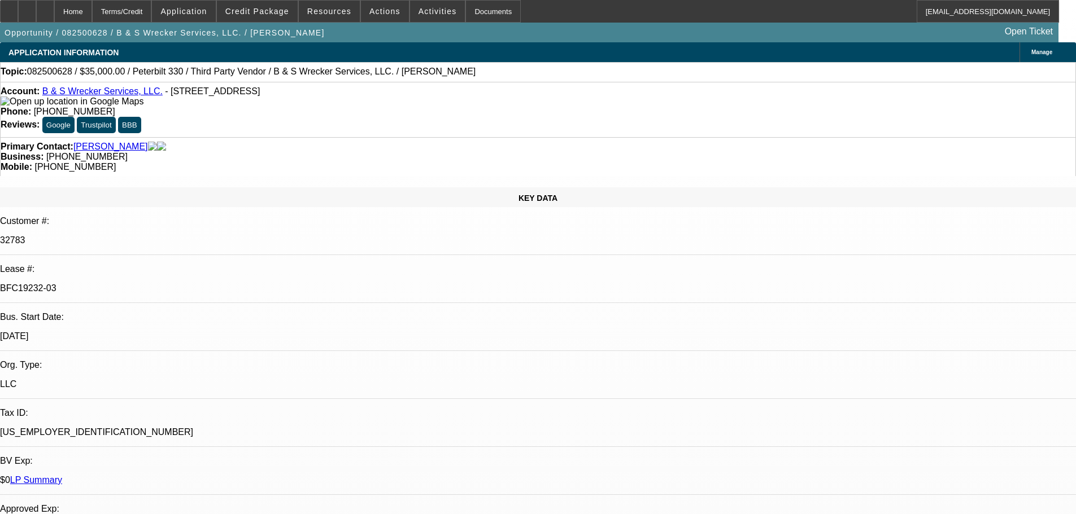
select select "1"
select select "6"
drag, startPoint x: 419, startPoint y: 73, endPoint x: 18, endPoint y: 76, distance: 401.5
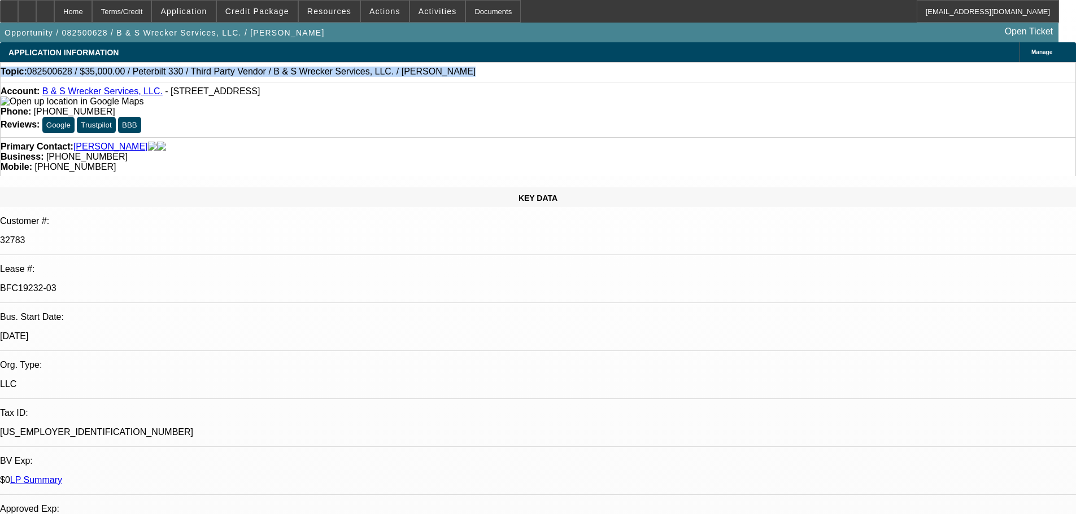
click at [18, 76] on div "Topic: 082500628 / $35,000.00 / Peterbilt 330 / Third Party Vendor / B & S Wrec…" at bounding box center [538, 72] width 1075 height 10
click at [446, 71] on div "Topic: 082500628 / $35,000.00 / Peterbilt 330 / Third Party Vendor / B & S Wrec…" at bounding box center [538, 72] width 1075 height 10
drag, startPoint x: 490, startPoint y: 78, endPoint x: 447, endPoint y: 66, distance: 44.7
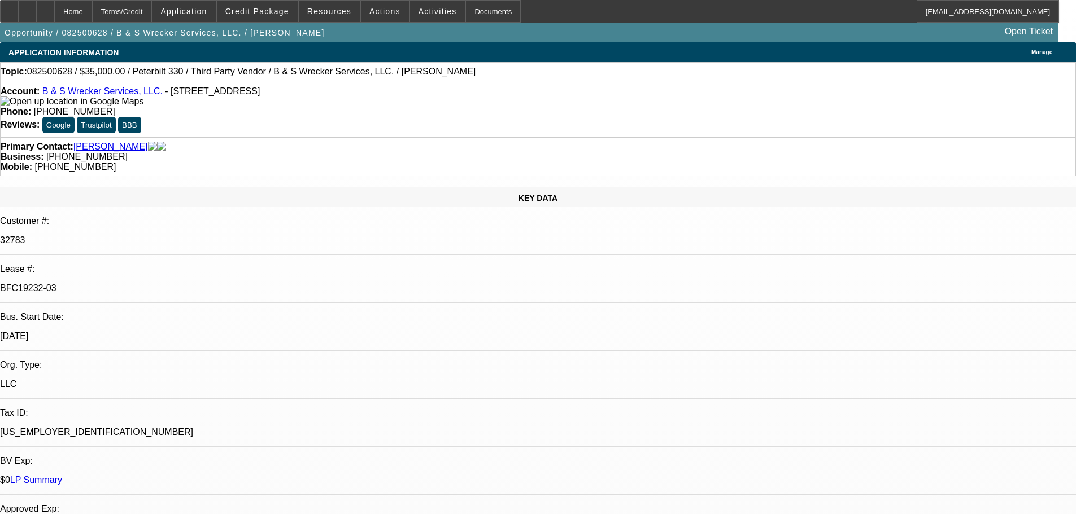
click at [447, 66] on div "Topic: 082500628 / $35,000.00 / Peterbilt 330 / Third Party Vendor / B & S Wrec…" at bounding box center [538, 72] width 1076 height 20
drag, startPoint x: 866, startPoint y: 181, endPoint x: 869, endPoint y: 187, distance: 6.8
click at [13, 12] on div at bounding box center [9, 11] width 18 height 23
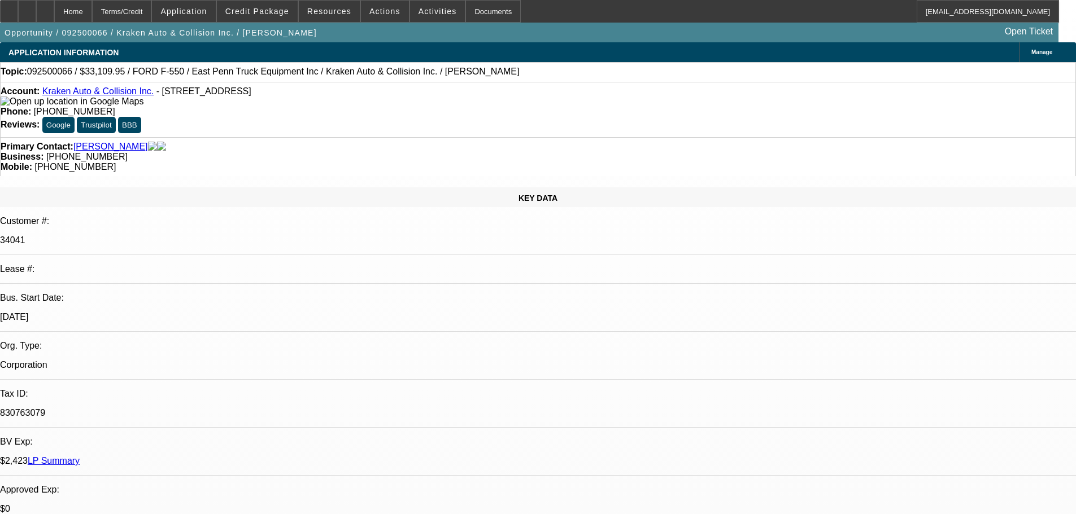
select select "0"
select select "0.1"
select select "4"
select select "0"
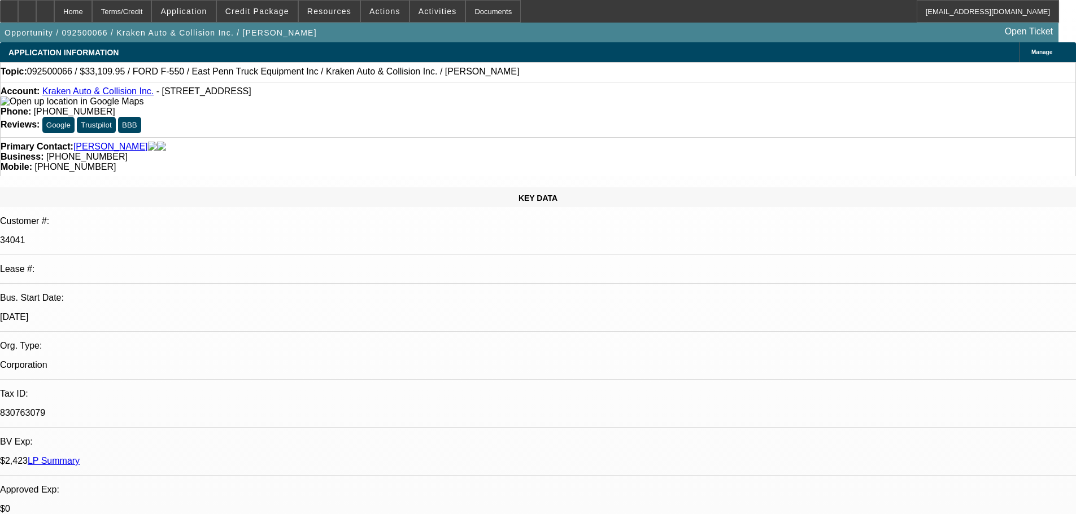
select select "0"
select select "0.1"
select select "4"
select select "0"
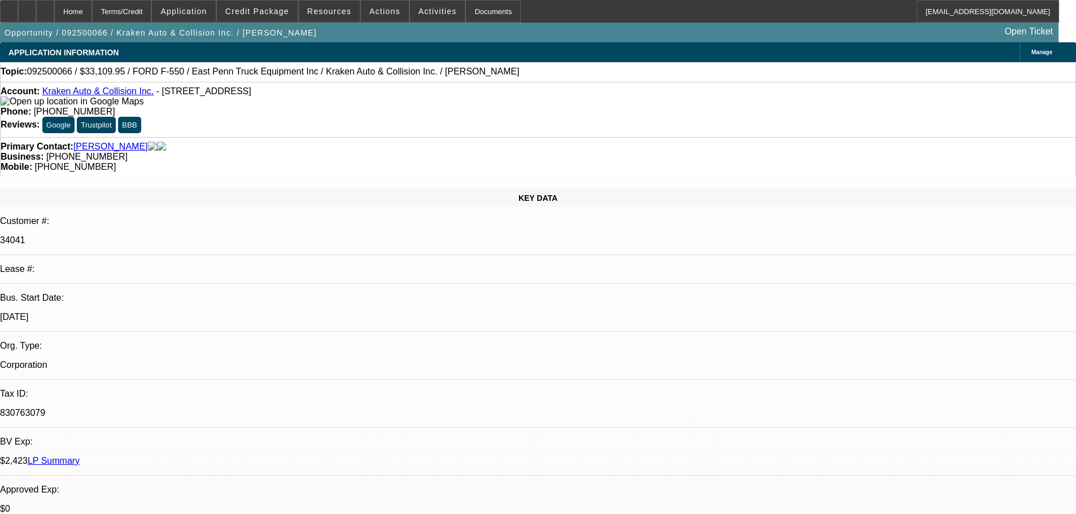
select select "0.1"
select select "4"
select select "0"
select select "0.1"
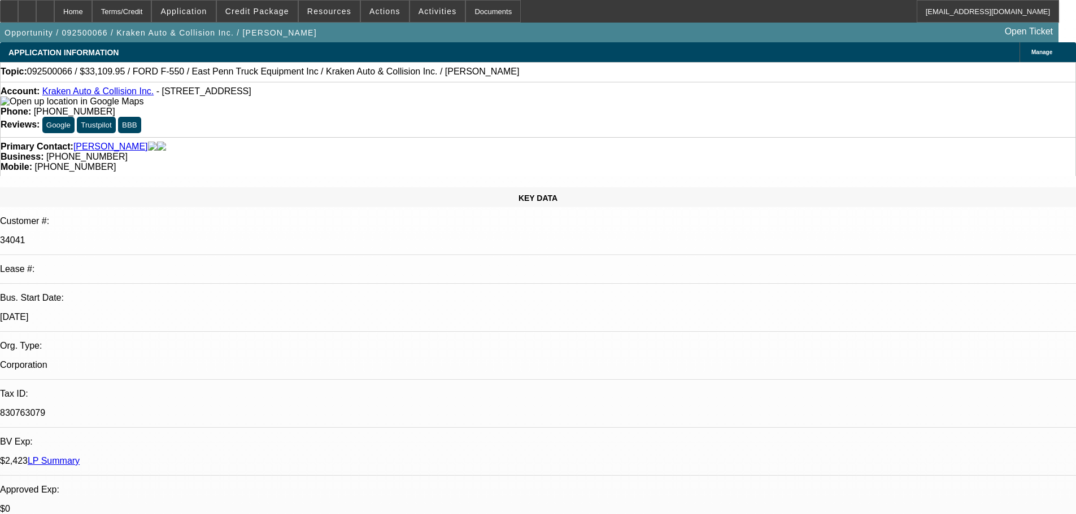
select select "4"
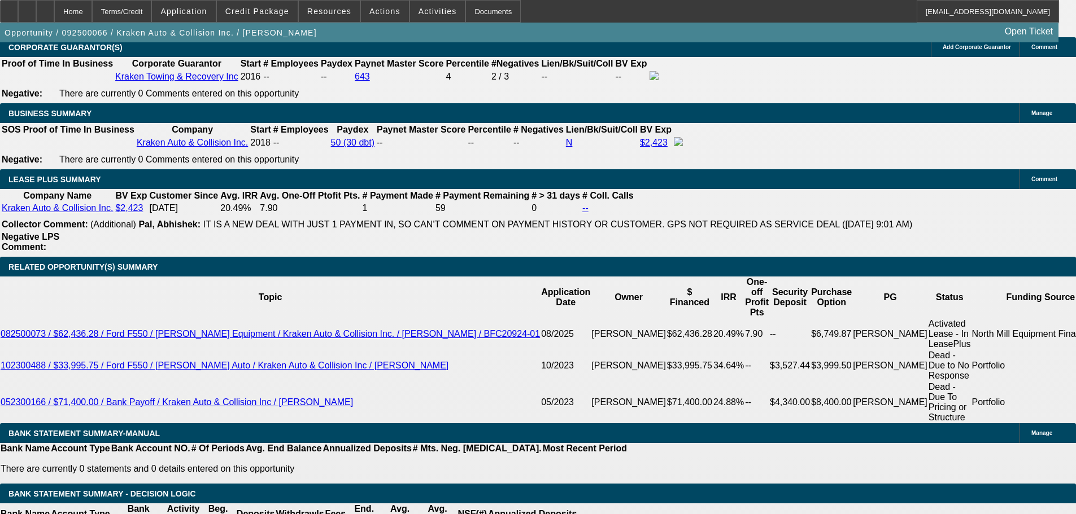
scroll to position [1735, 0]
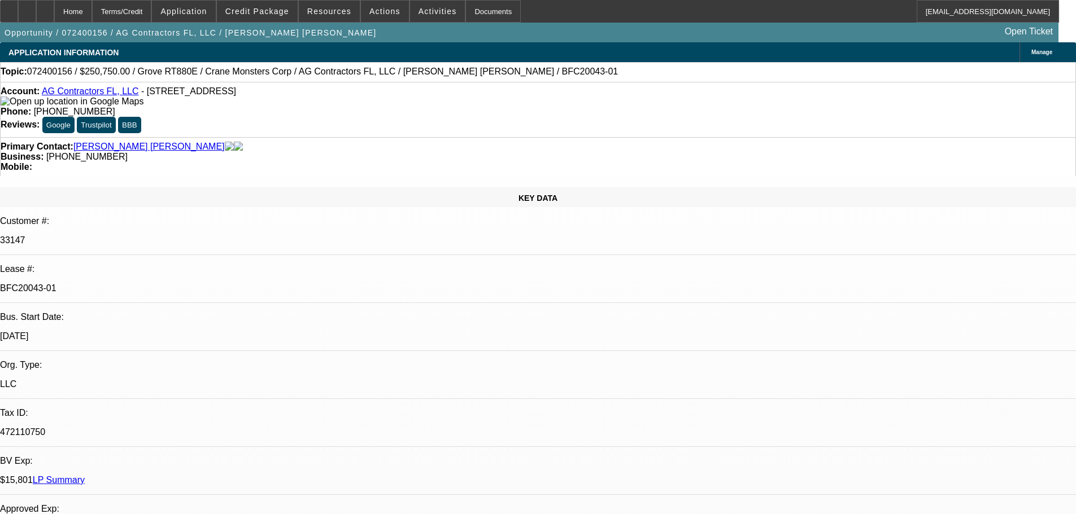
select select "0.15"
select select "0"
select select "2"
select select "0.1"
select select "4"
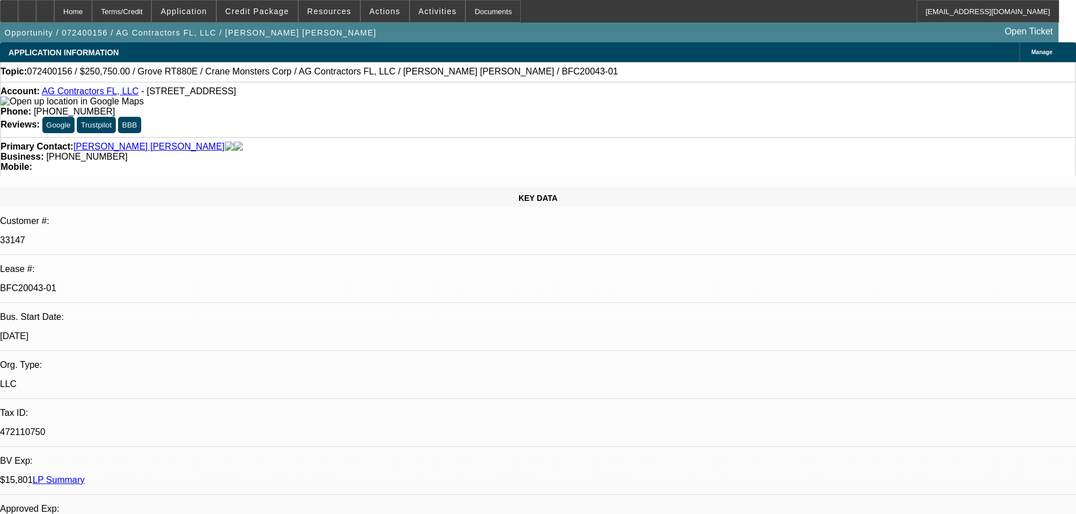
select select "0.15"
select select "0"
select select "2"
select select "0.1"
select select "4"
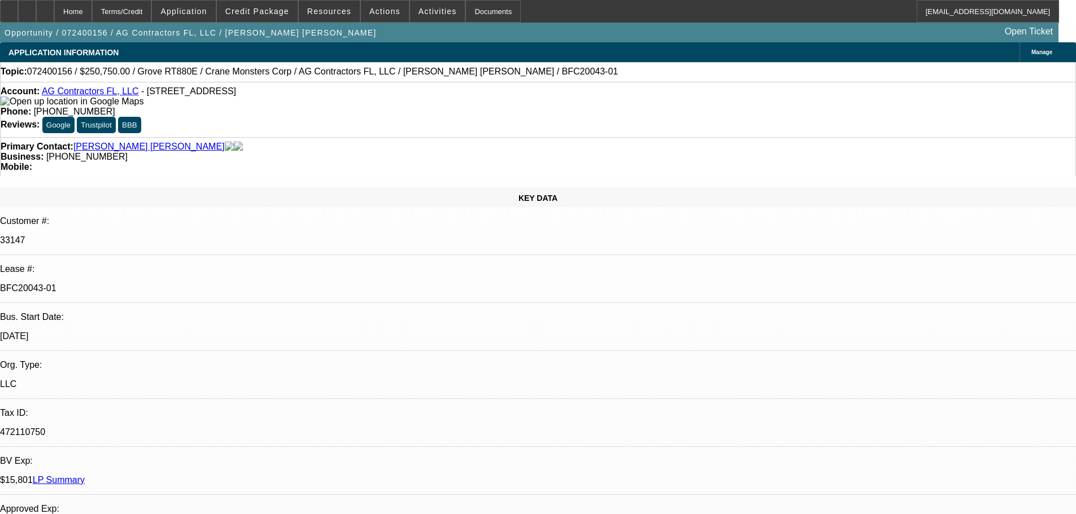
select select "0.15"
select select "0"
select select "2"
select select "0.1"
select select "4"
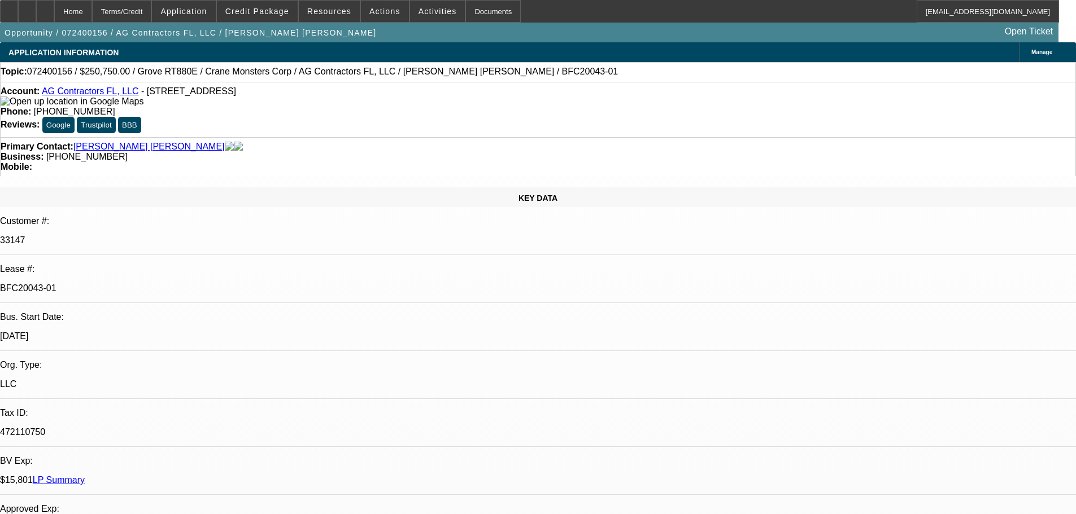
select select "0"
select select "2"
select select "0.1"
select select "4"
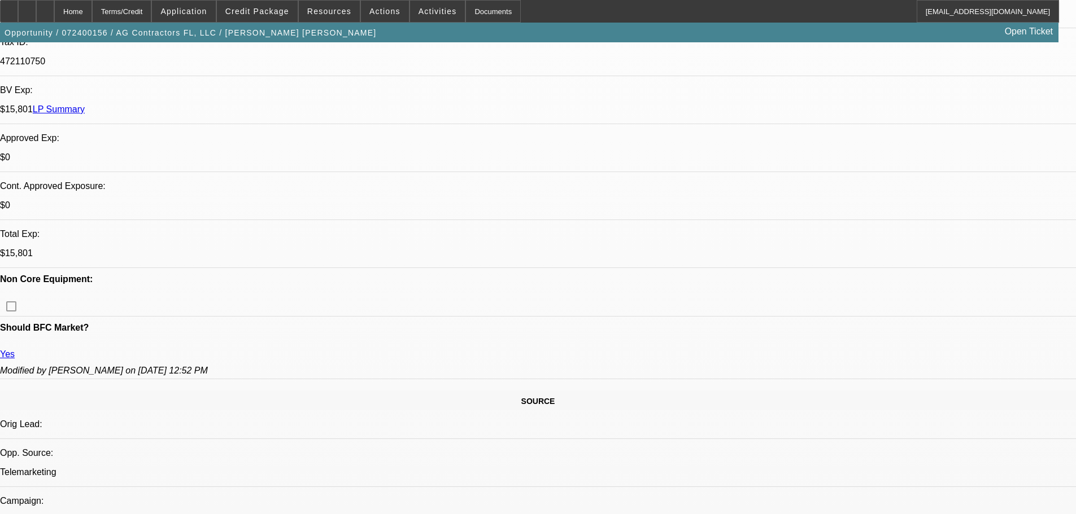
scroll to position [452, 0]
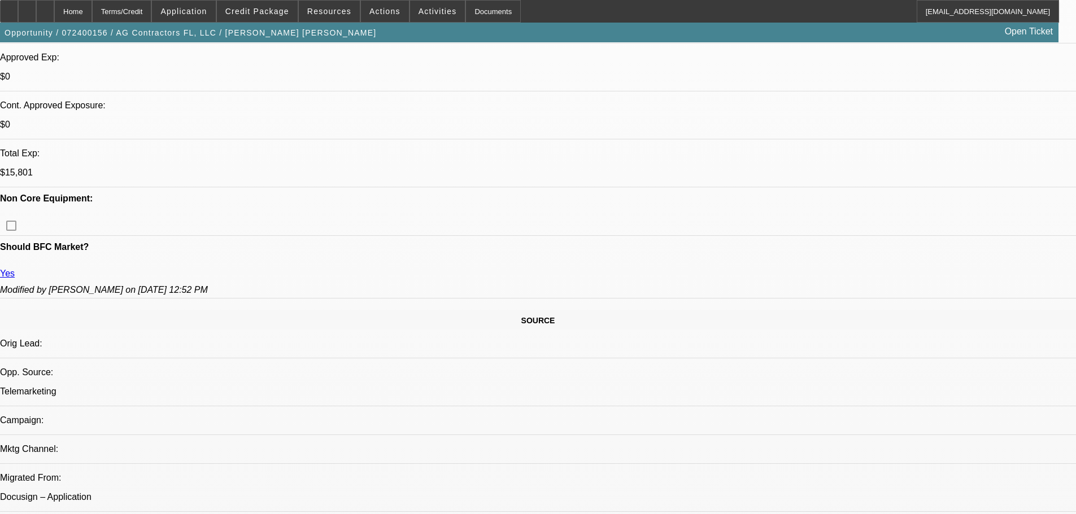
click at [240, 5] on span at bounding box center [257, 11] width 81 height 27
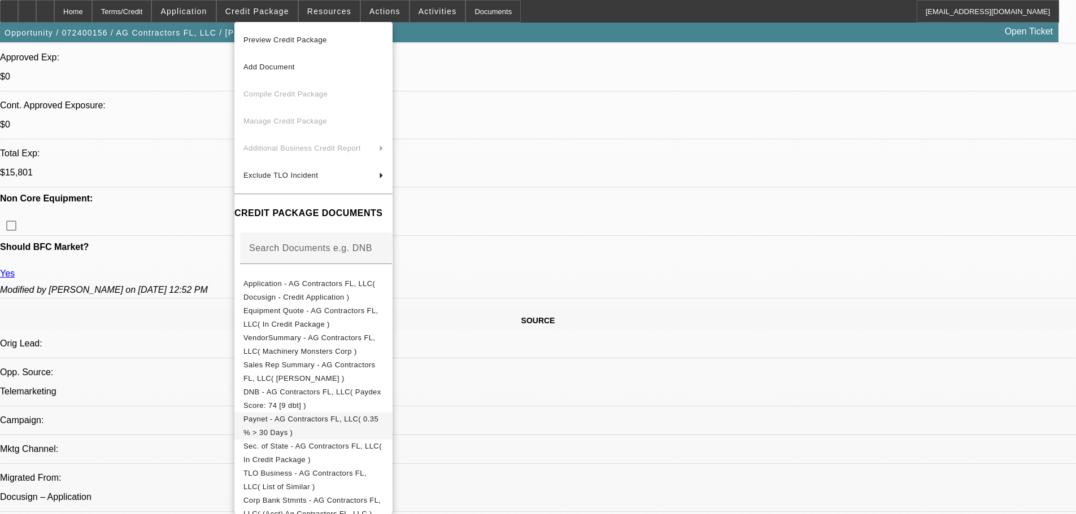
click at [353, 420] on span "Paynet - AG Contractors FL, LLC( 0.35 % > 30 Days )" at bounding box center [310, 426] width 135 height 22
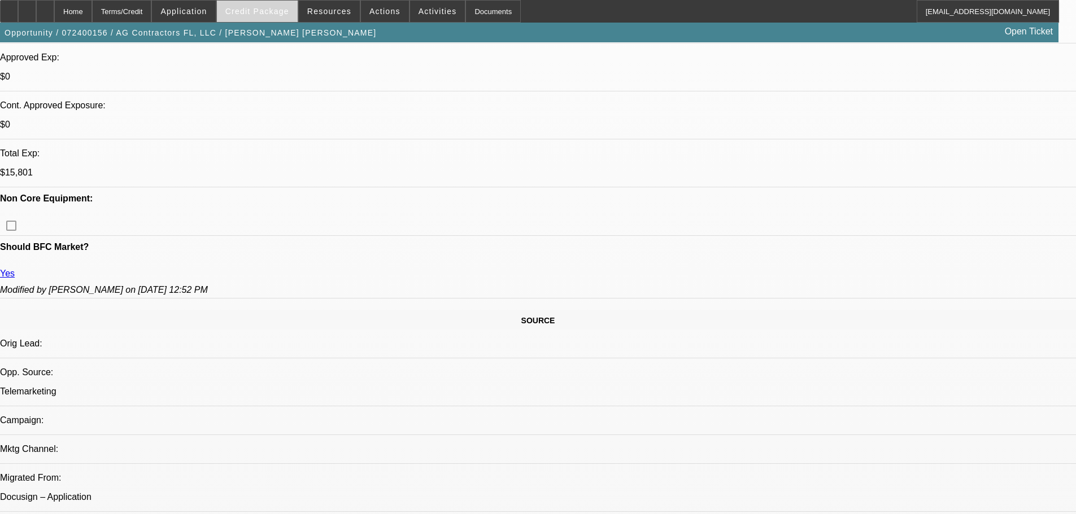
click at [282, 8] on span "Credit Package" at bounding box center [257, 11] width 64 height 9
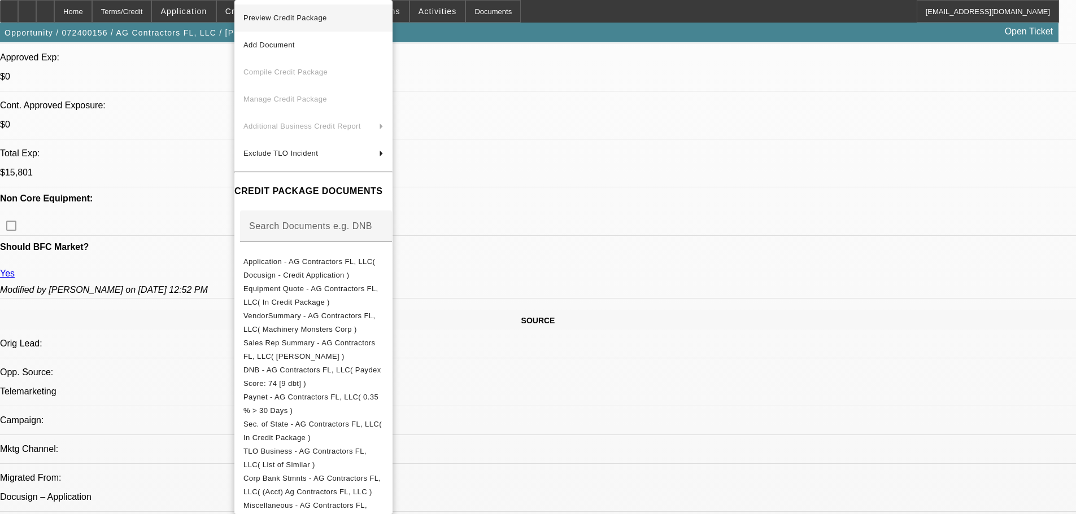
click at [283, 20] on span "Preview Credit Package" at bounding box center [285, 18] width 84 height 8
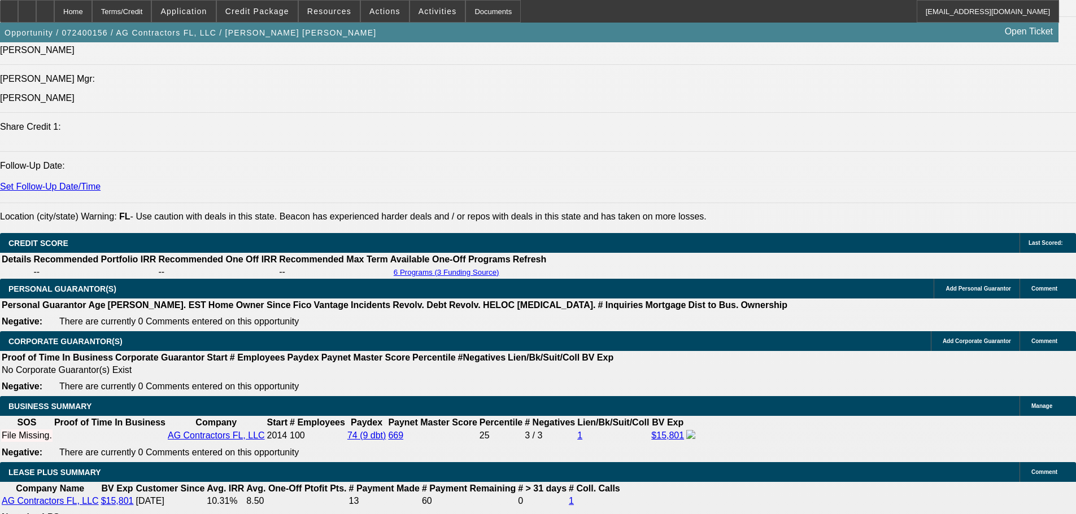
scroll to position [1581, 0]
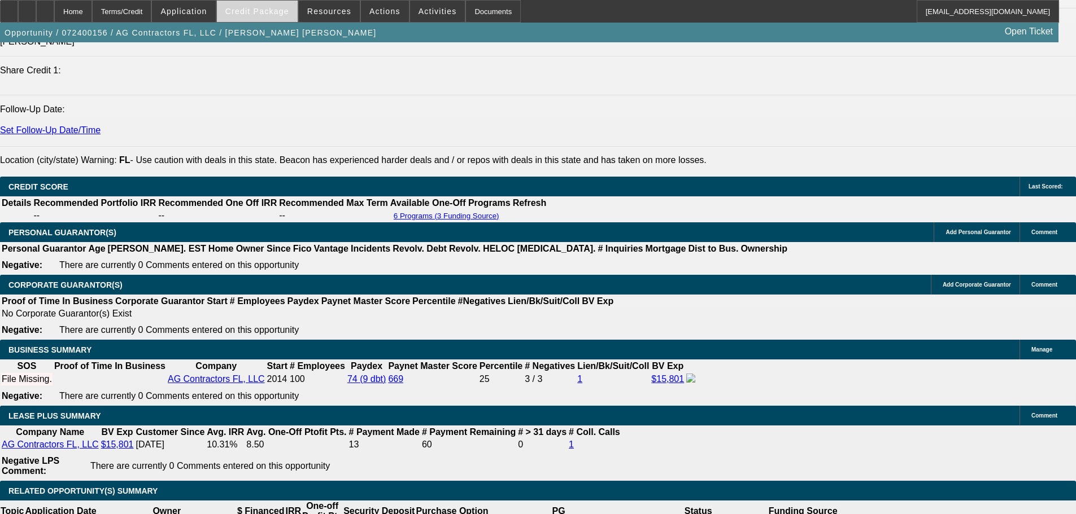
click at [258, 13] on span "Credit Package" at bounding box center [257, 11] width 64 height 9
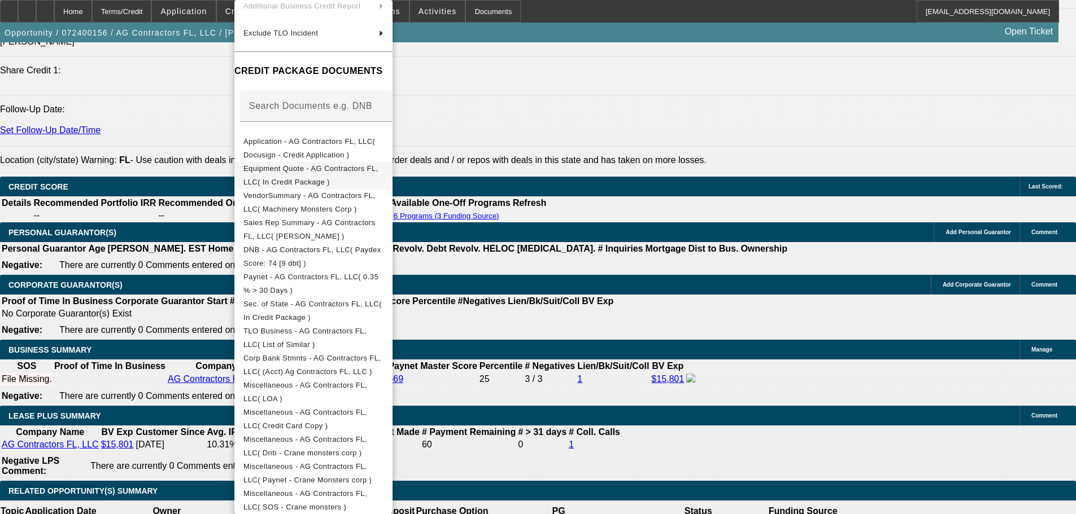
scroll to position [121, 0]
click at [593, 108] on div at bounding box center [538, 257] width 1076 height 514
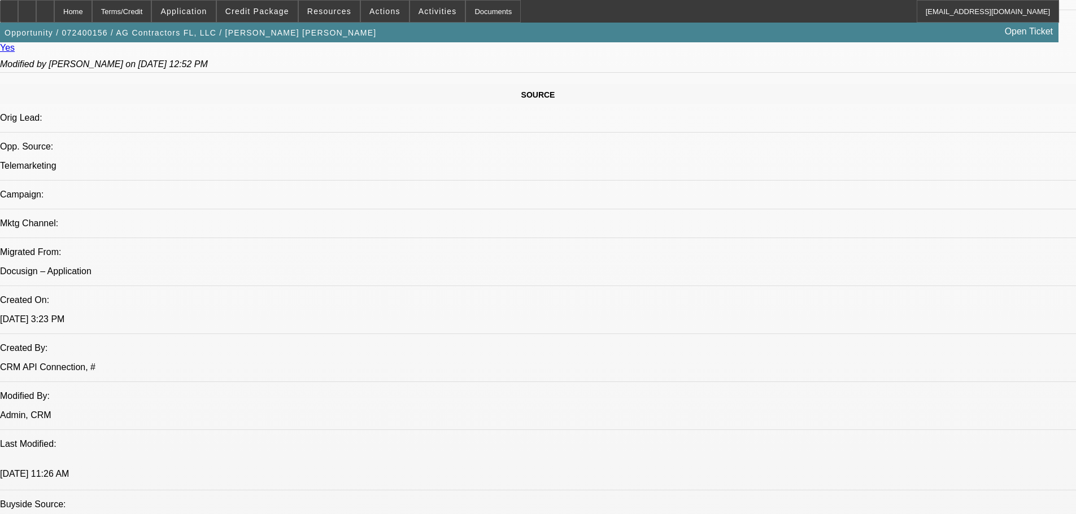
scroll to position [452, 0]
